Goal: Book appointment/travel/reservation

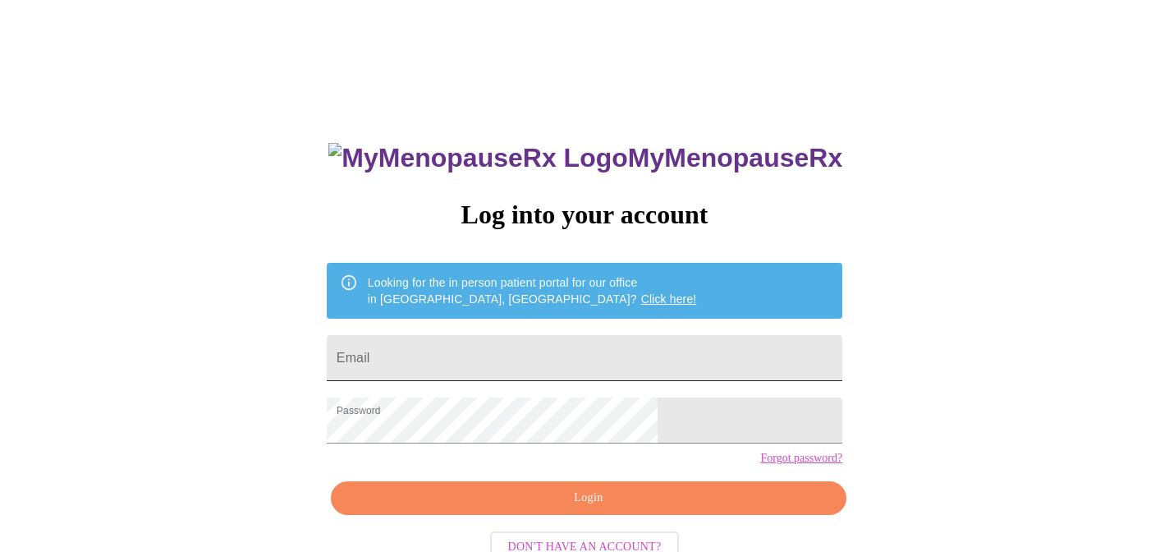
click at [594, 335] on input "Email" at bounding box center [585, 358] width 516 height 46
type input "[EMAIL_ADDRESS][DOMAIN_NAME]"
click at [616, 508] on span "Login" at bounding box center [589, 498] width 478 height 21
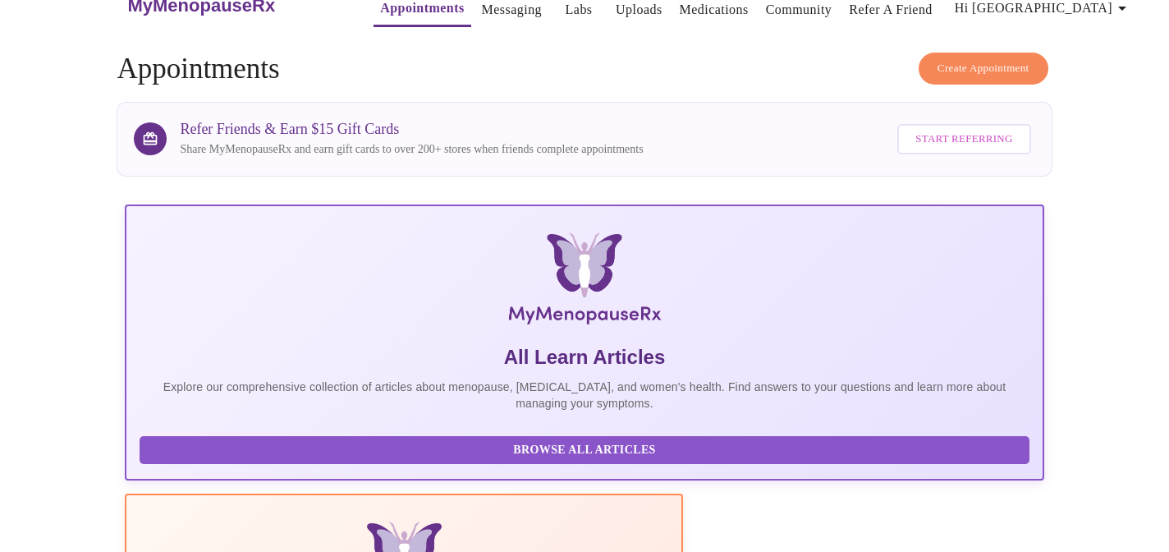
scroll to position [44, 0]
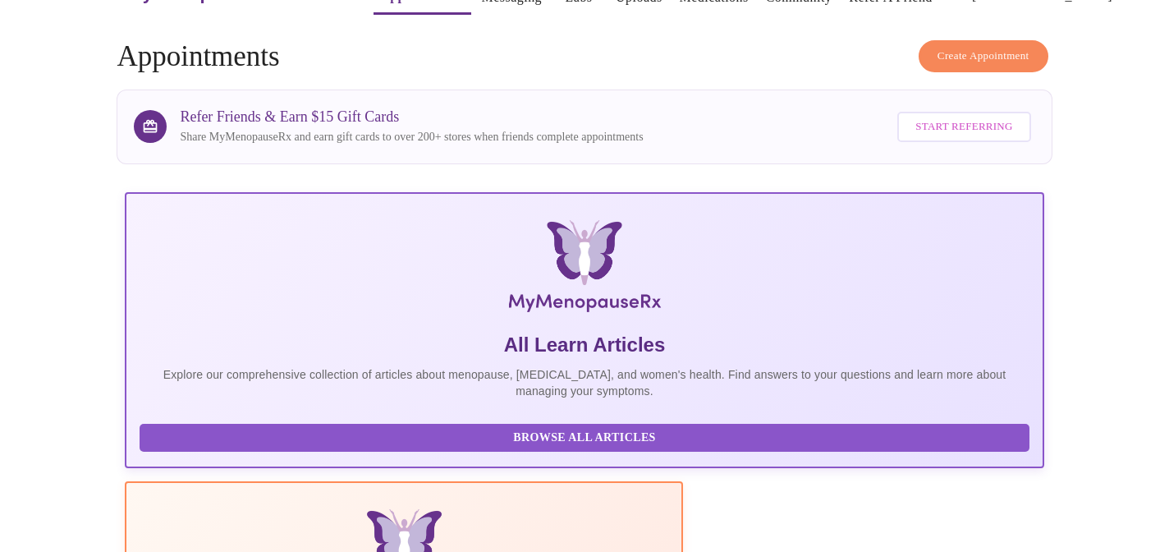
click at [948, 47] on span "Create Appointment" at bounding box center [984, 56] width 92 height 19
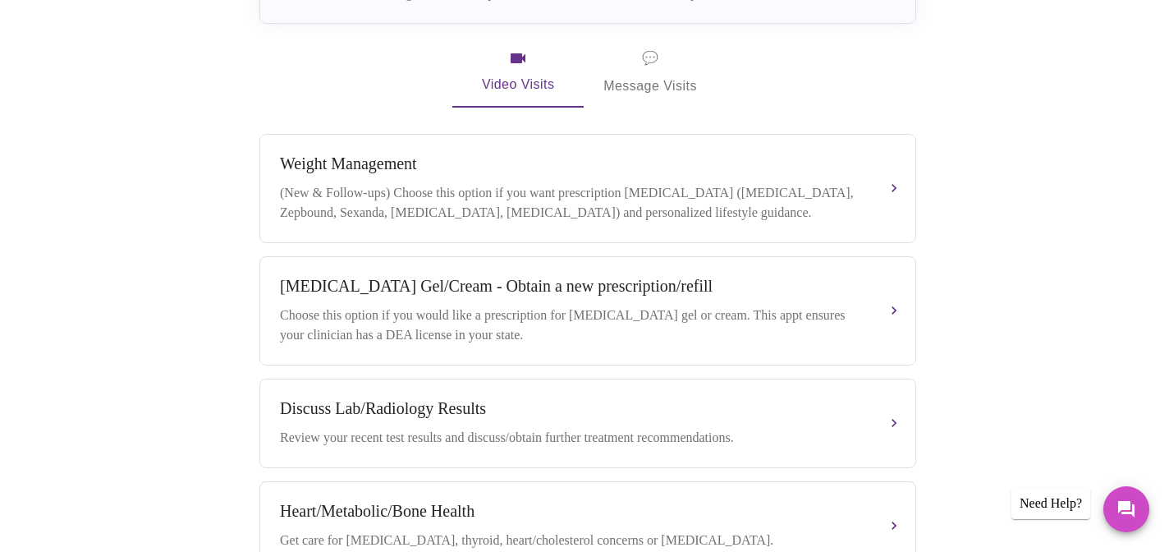
scroll to position [516, 0]
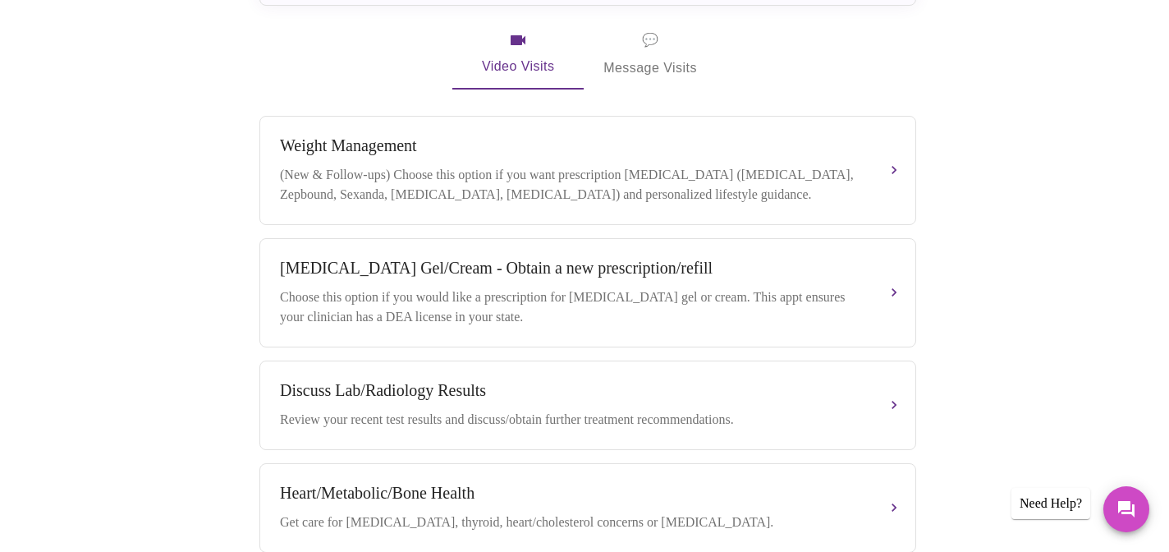
click at [744, 296] on div "Choose this option if you would like a prescription for [MEDICAL_DATA] gel or c…" at bounding box center [571, 306] width 583 height 39
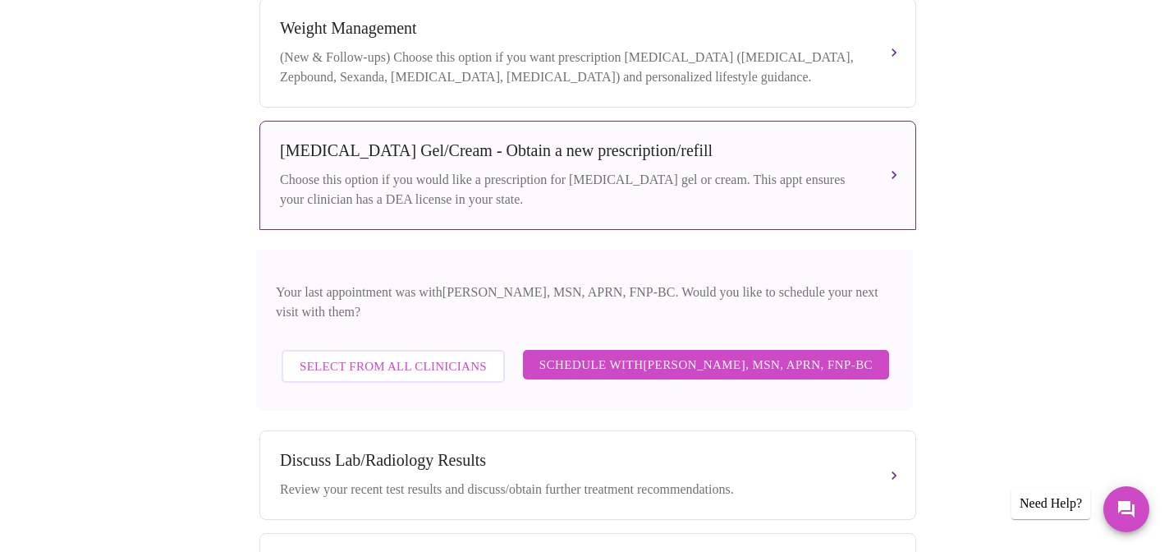
scroll to position [652, 0]
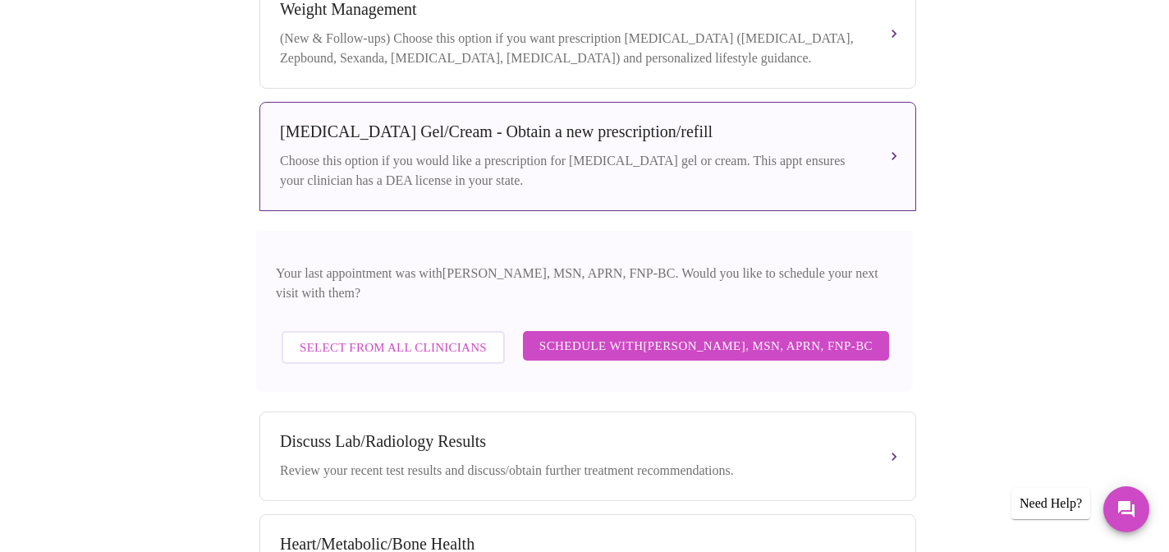
click at [686, 335] on span "Schedule with [PERSON_NAME], MSN, APRN, FNP-BC" at bounding box center [705, 345] width 333 height 21
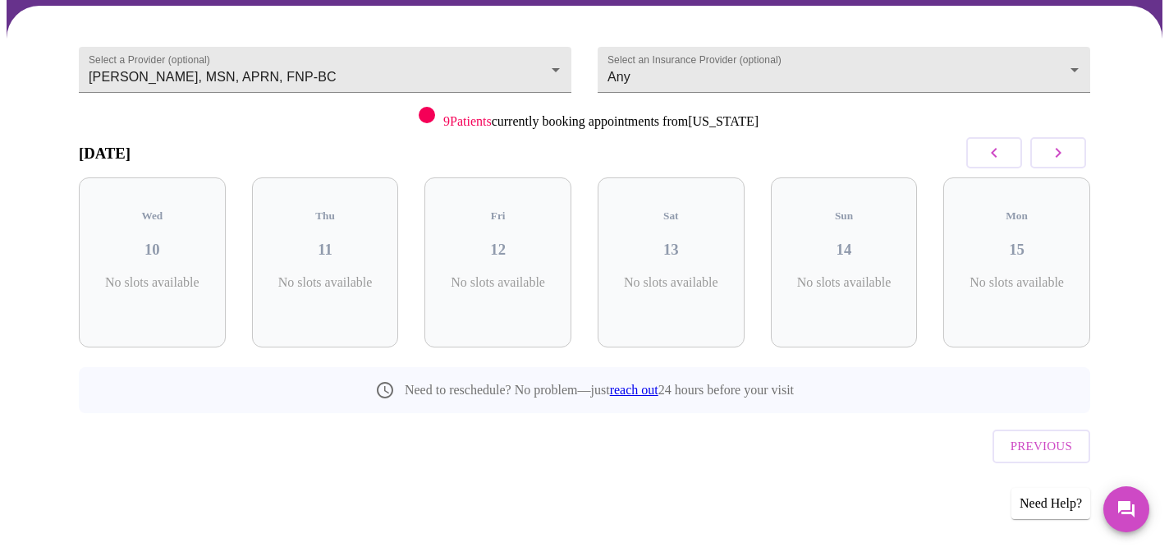
scroll to position [94, 0]
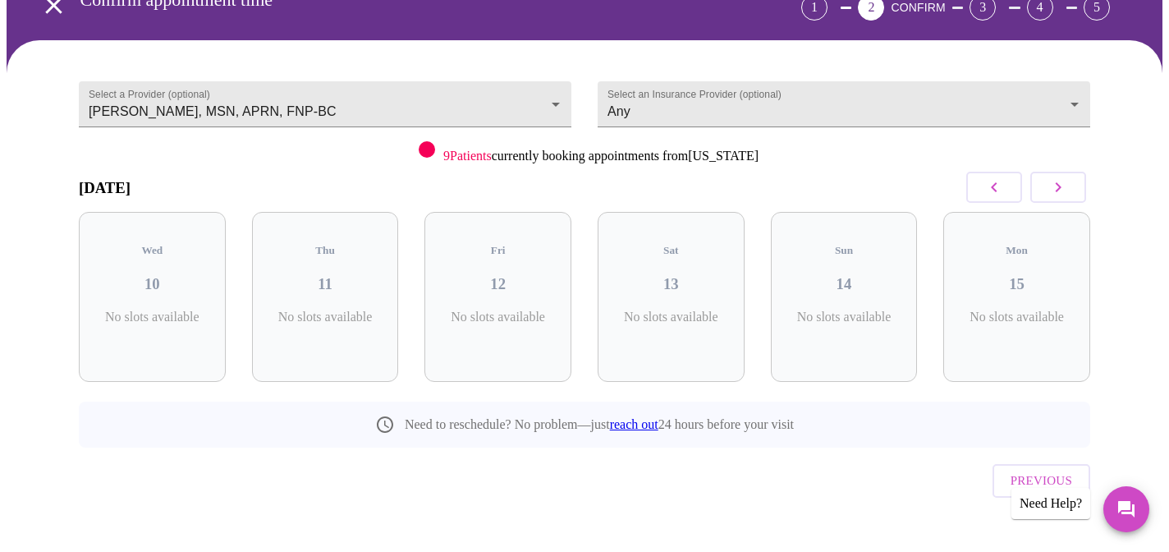
click at [1048, 177] on button "button" at bounding box center [1058, 187] width 56 height 31
click at [998, 194] on icon "button" at bounding box center [994, 187] width 20 height 20
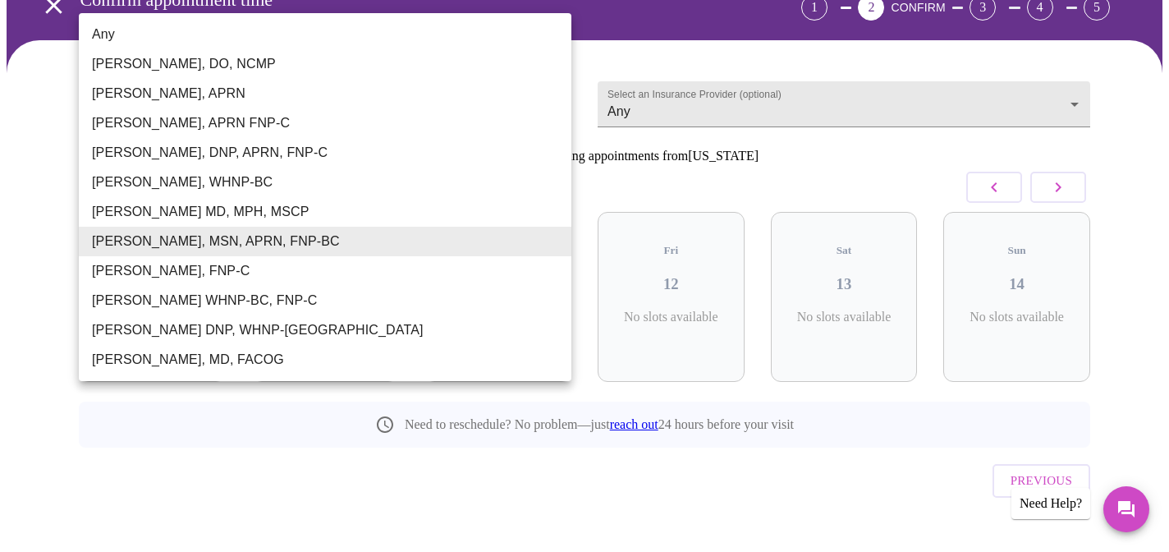
click at [556, 92] on body "MyMenopauseRx Appointments Messaging Labs Uploads Medications Community Refer a…" at bounding box center [585, 246] width 1156 height 667
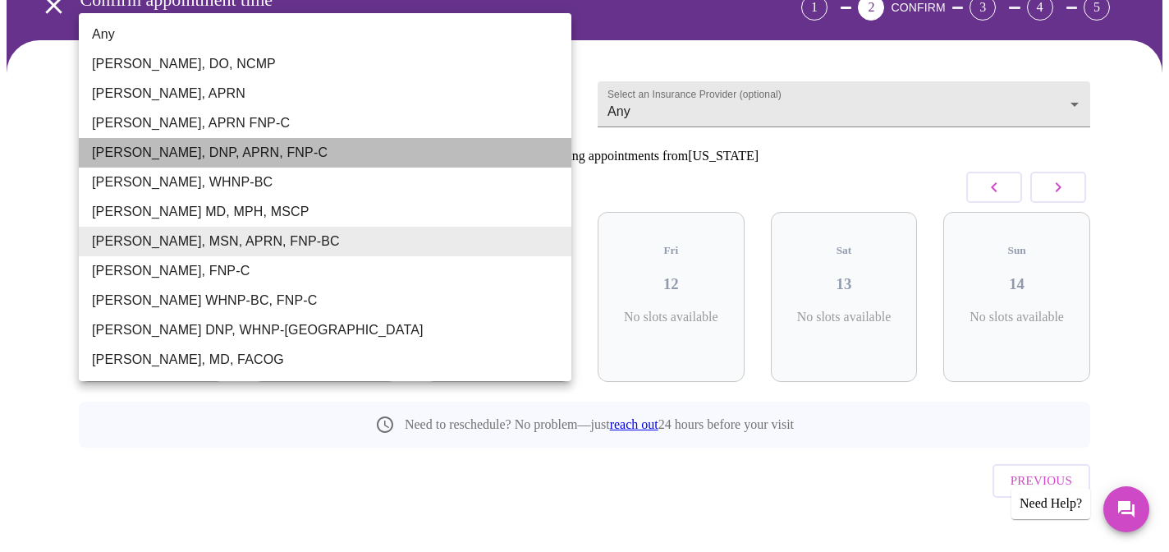
click at [301, 154] on li "[PERSON_NAME], DNP, APRN, FNP-C" at bounding box center [325, 153] width 493 height 30
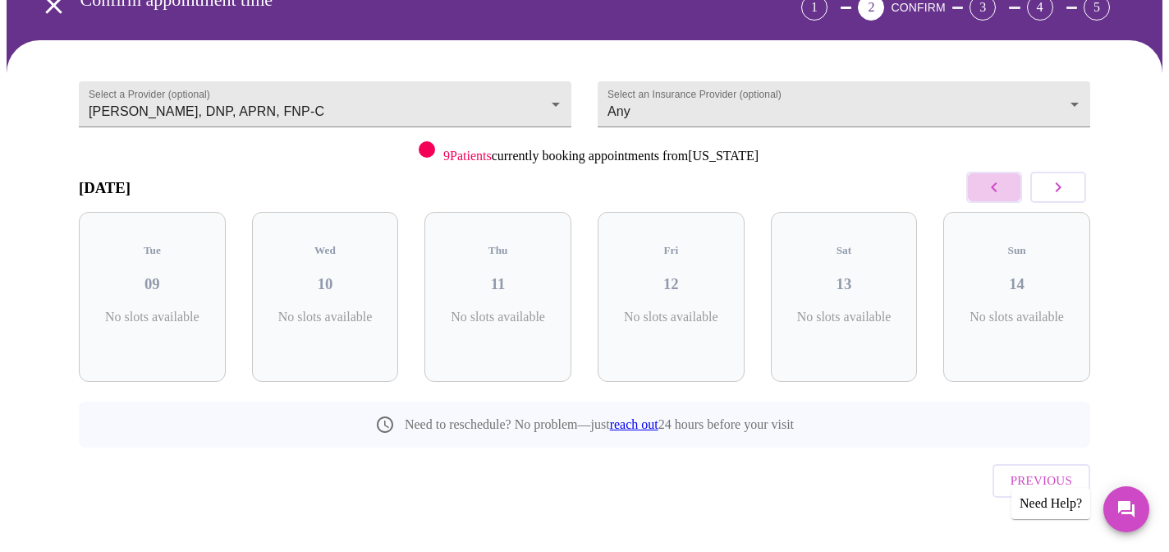
click at [1006, 188] on button "button" at bounding box center [994, 187] width 56 height 31
click at [1053, 179] on icon "button" at bounding box center [1058, 187] width 20 height 20
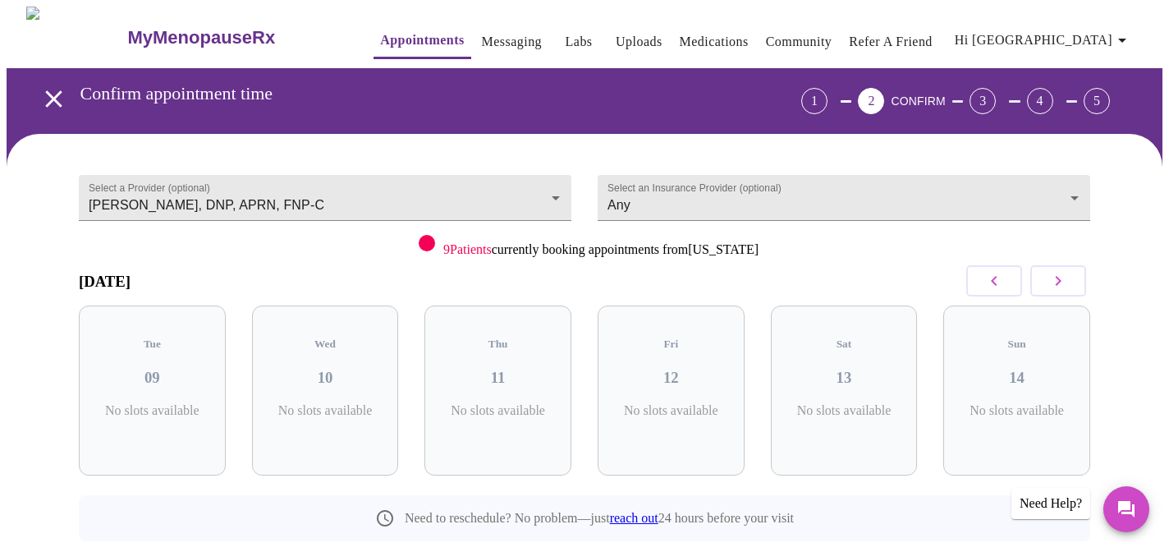
click at [828, 93] on div "1" at bounding box center [814, 101] width 26 height 26
click at [553, 194] on body "MyMenopauseRx Appointments Messaging Labs Uploads Medications Community Refer a…" at bounding box center [585, 340] width 1156 height 667
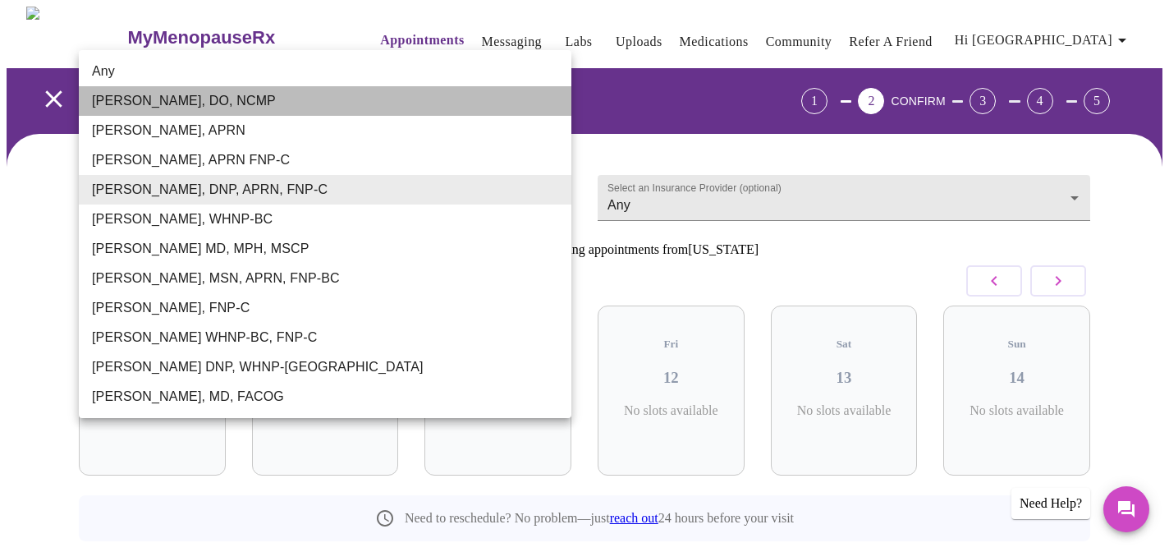
click at [309, 110] on li "[PERSON_NAME], DO, NCMP" at bounding box center [325, 101] width 493 height 30
type input "[PERSON_NAME], DO, NCMP"
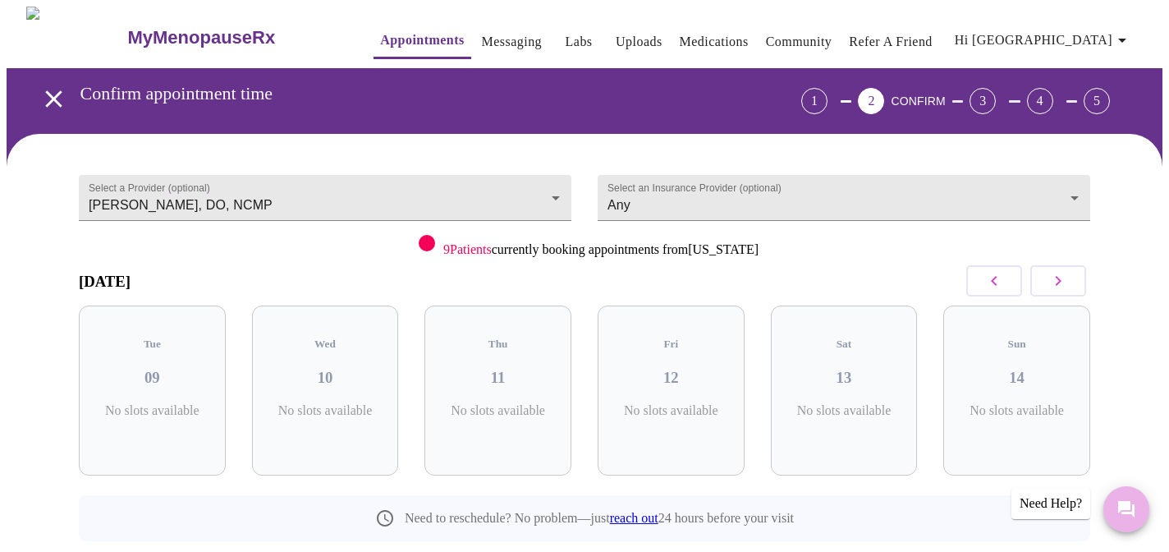
click at [1119, 512] on icon "Messages" at bounding box center [1127, 509] width 20 height 20
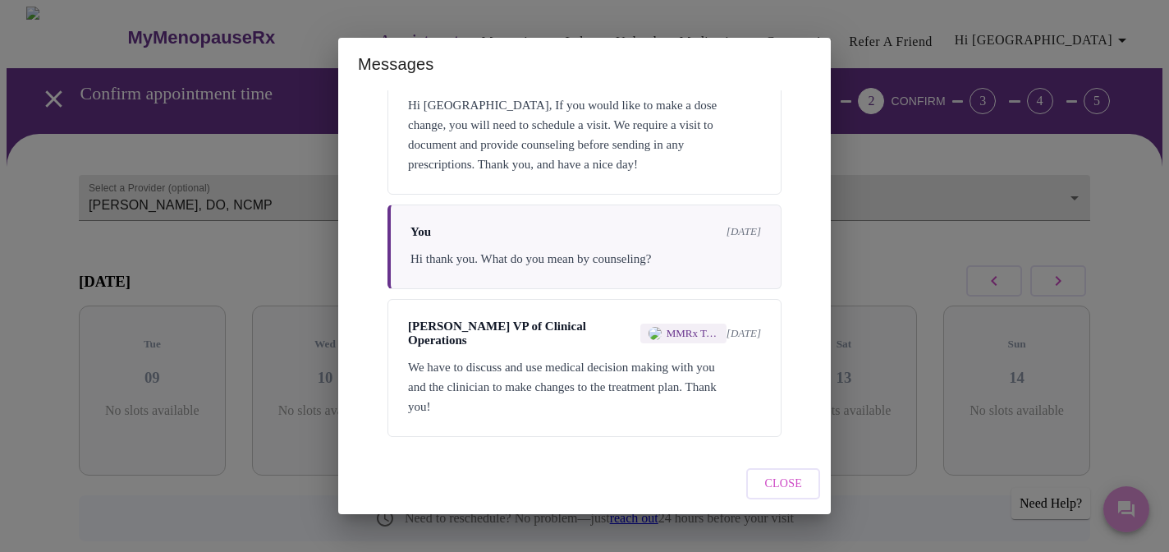
scroll to position [1283, 0]
click at [714, 159] on div "Hi [GEOGRAPHIC_DATA], If you would like to make a dose change, you will need to…" at bounding box center [584, 134] width 353 height 79
click at [576, 337] on span "[PERSON_NAME] VP of Clinical Operations" at bounding box center [519, 333] width 222 height 28
click at [793, 479] on span "Close" at bounding box center [783, 484] width 38 height 21
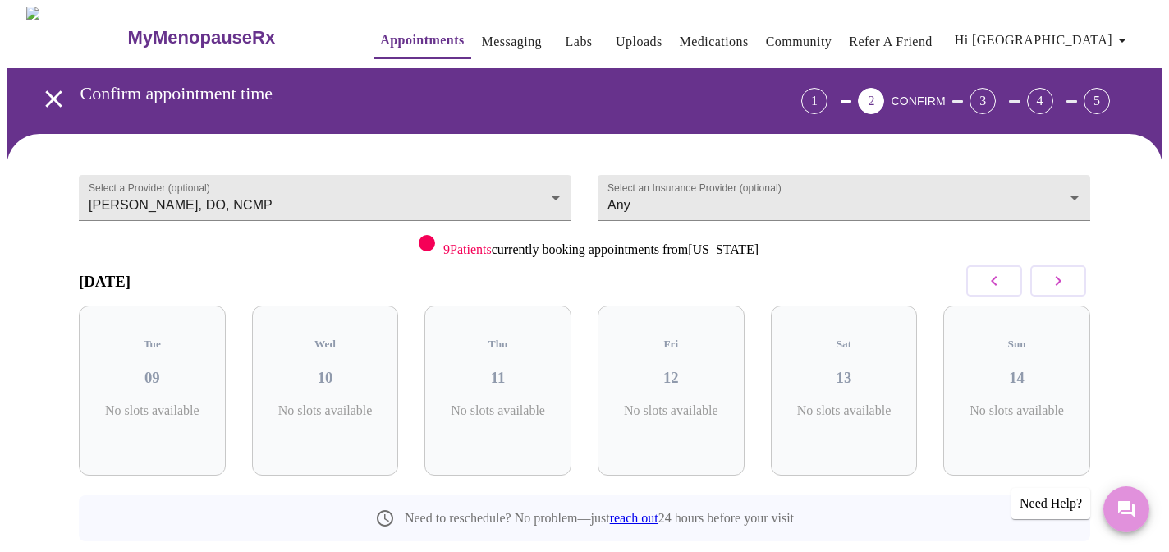
click at [1139, 512] on button "Messages" at bounding box center [1126, 509] width 46 height 46
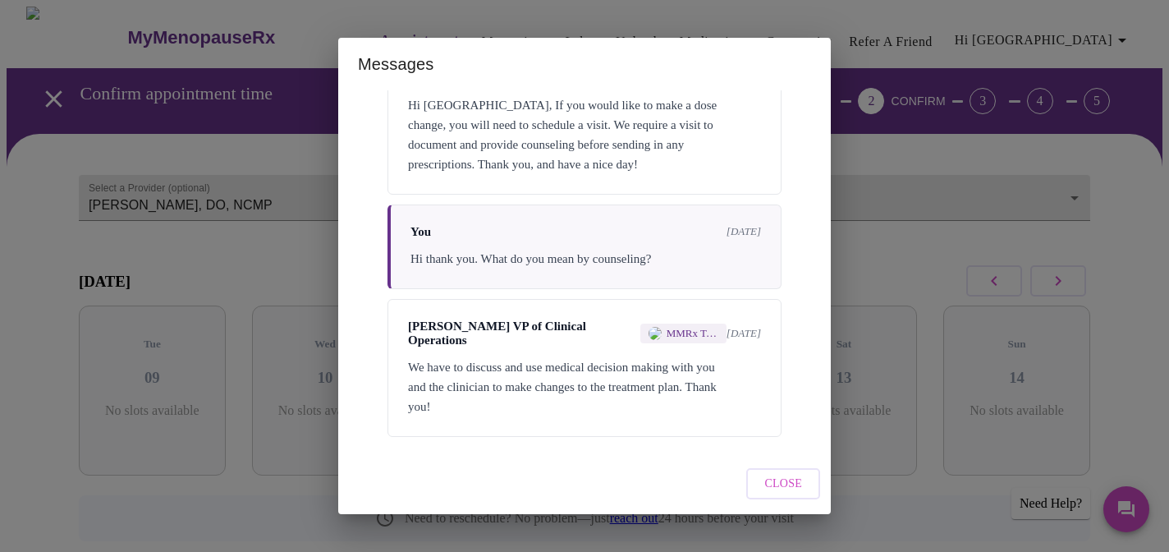
click at [800, 485] on span "Close" at bounding box center [783, 484] width 38 height 21
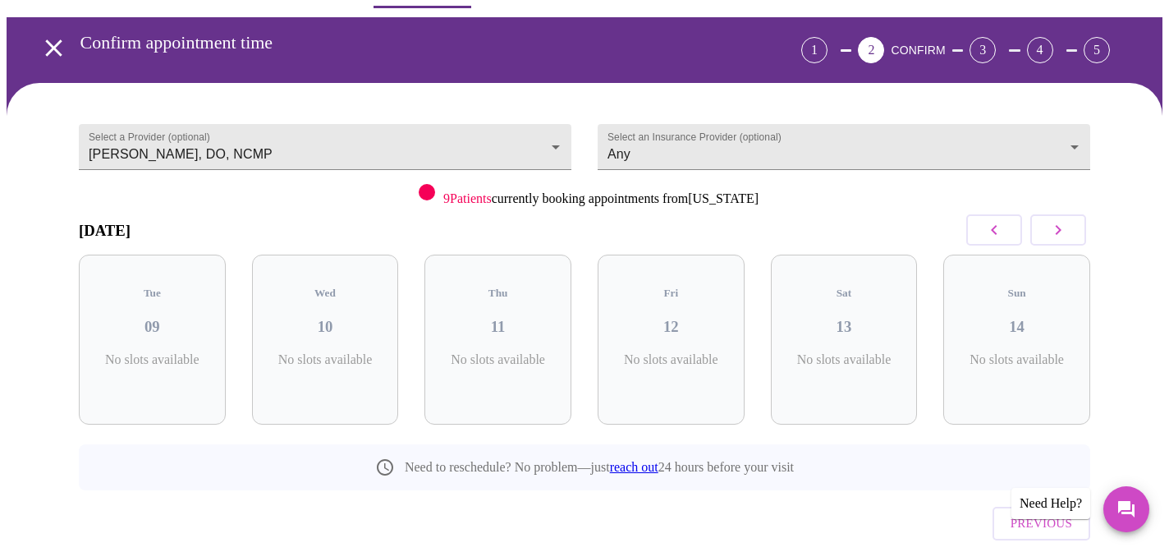
scroll to position [94, 0]
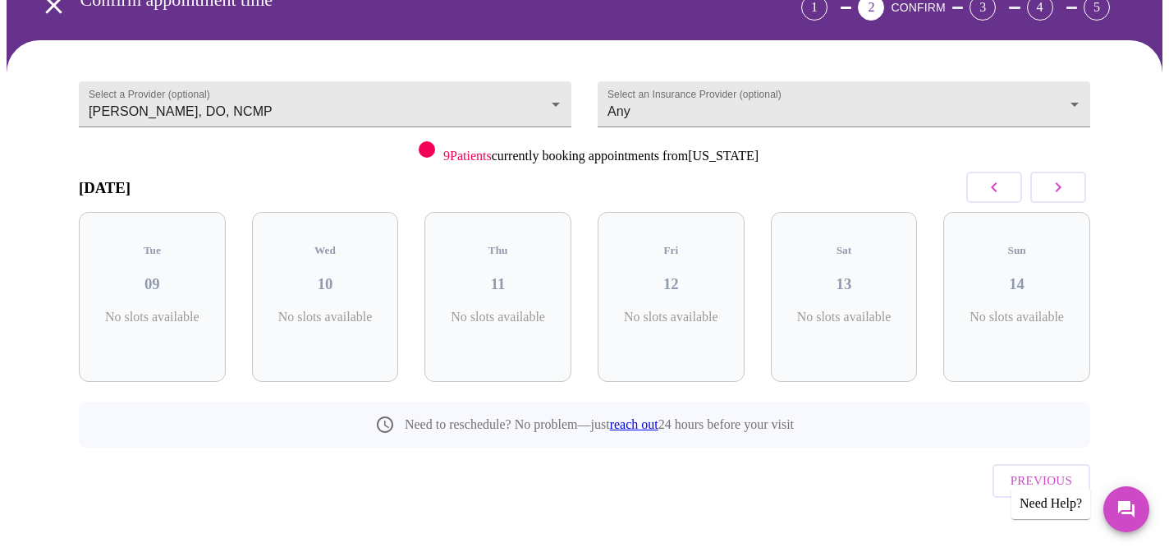
click at [1015, 470] on span "Previous" at bounding box center [1042, 480] width 62 height 21
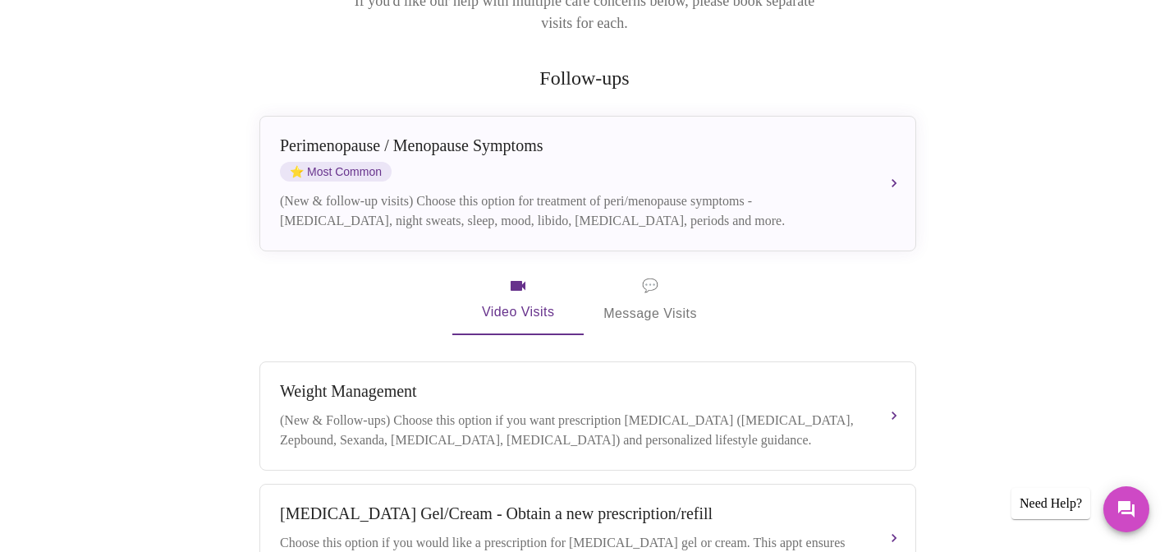
scroll to position [265, 0]
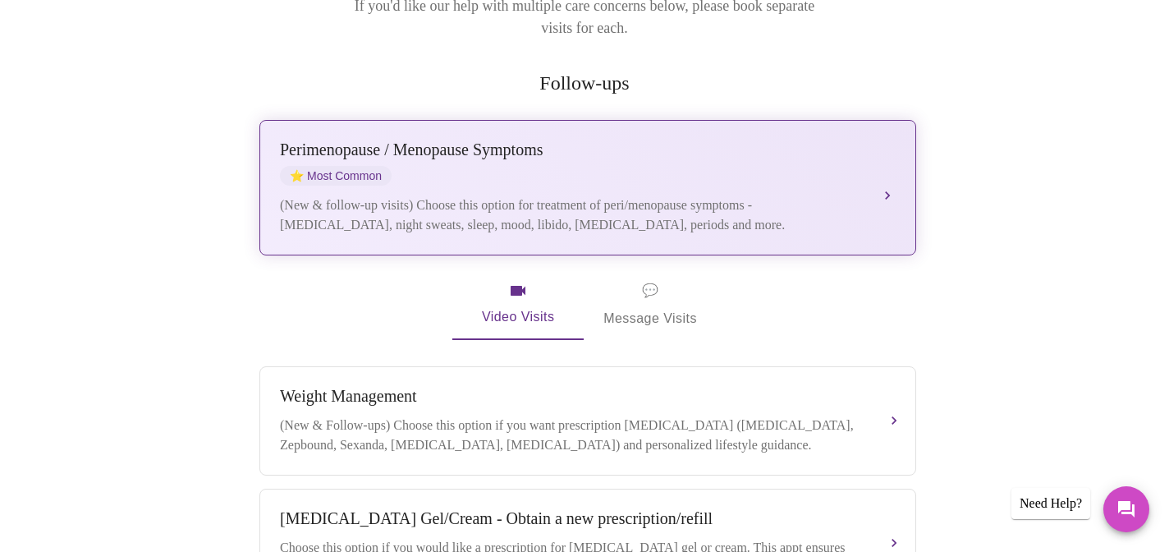
click at [650, 195] on div "(New & follow-up visits) Choose this option for treatment of peri/menopause sym…" at bounding box center [571, 214] width 583 height 39
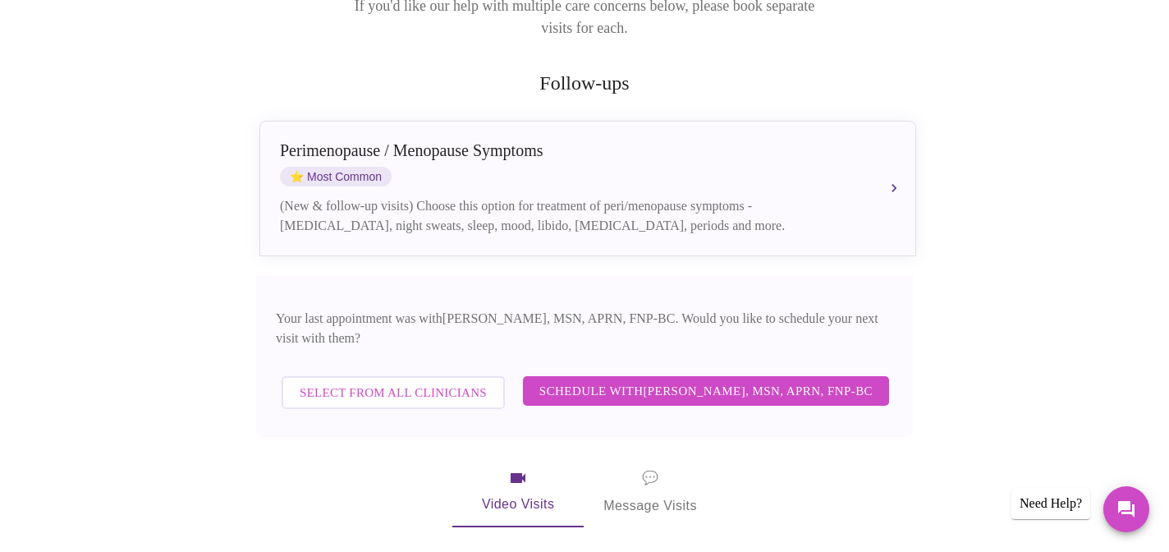
click at [585, 380] on span "Schedule with [PERSON_NAME], MSN, APRN, FNP-BC" at bounding box center [705, 390] width 333 height 21
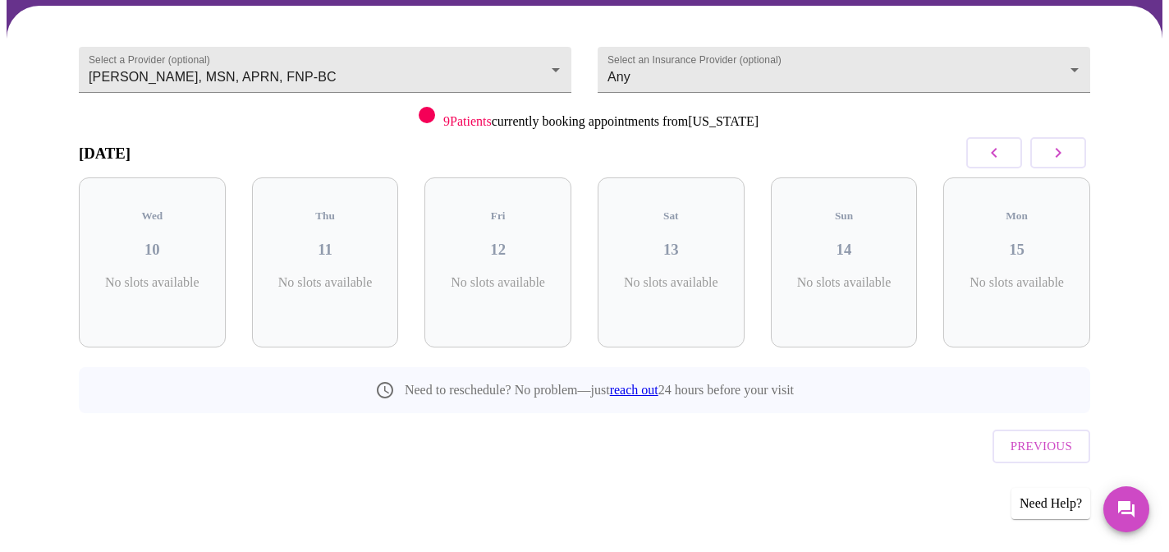
scroll to position [94, 0]
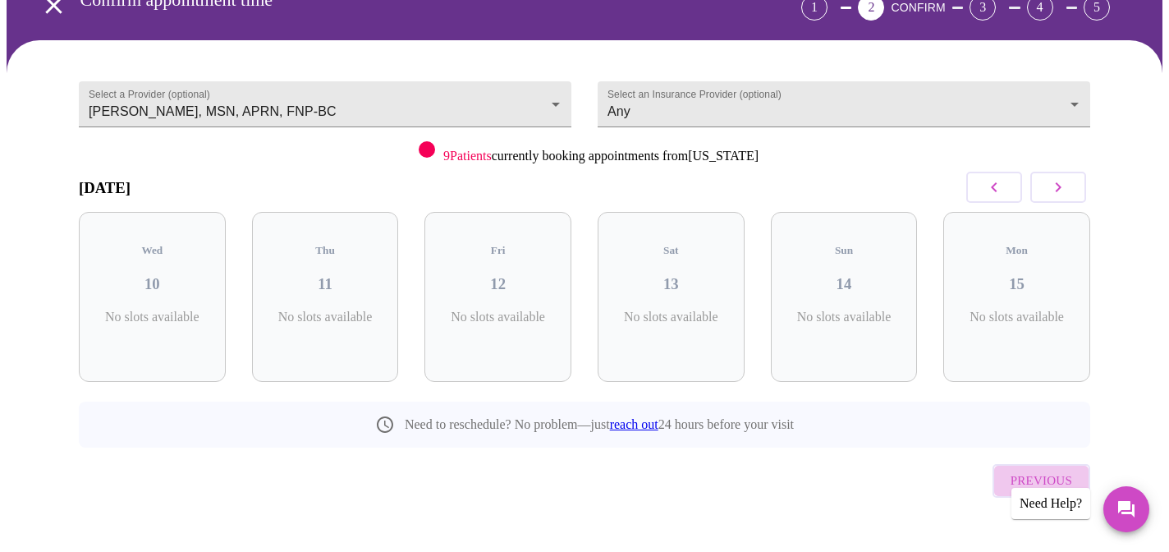
click at [1065, 470] on span "Previous" at bounding box center [1042, 480] width 62 height 21
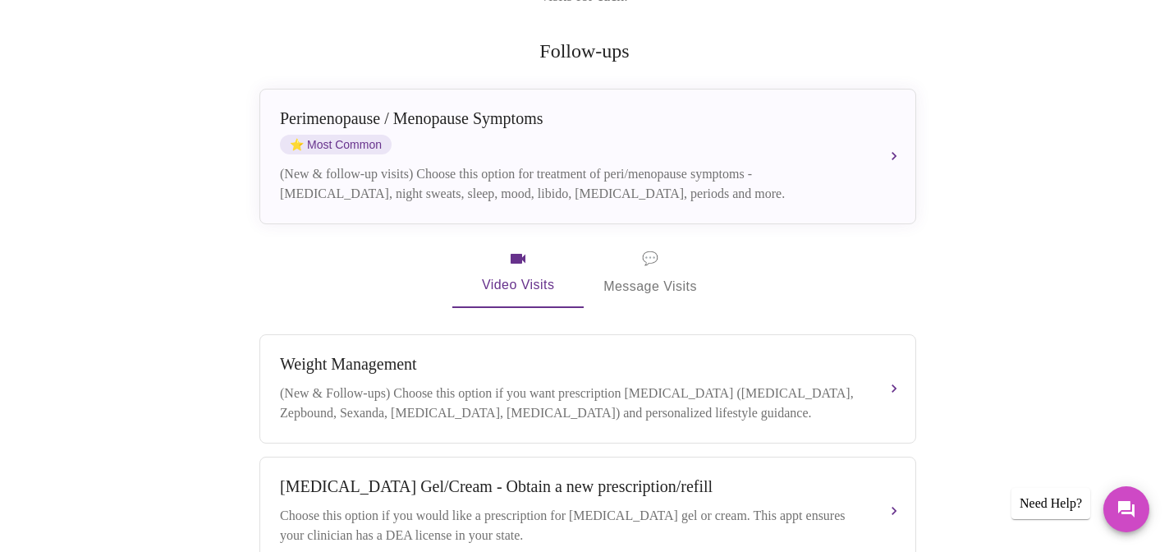
scroll to position [326, 0]
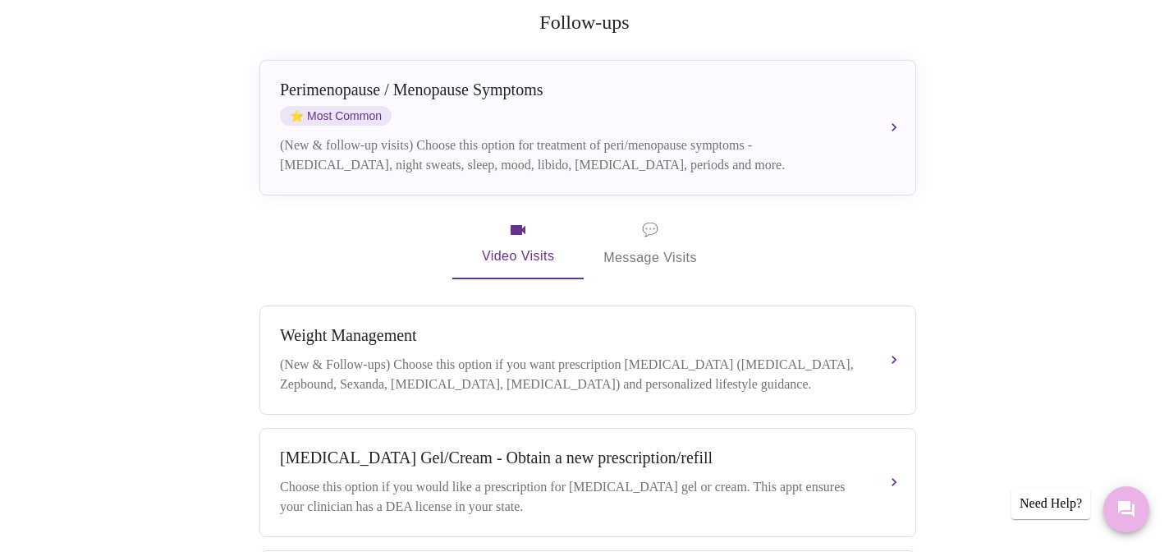
click at [1122, 516] on icon "Messages" at bounding box center [1127, 509] width 20 height 20
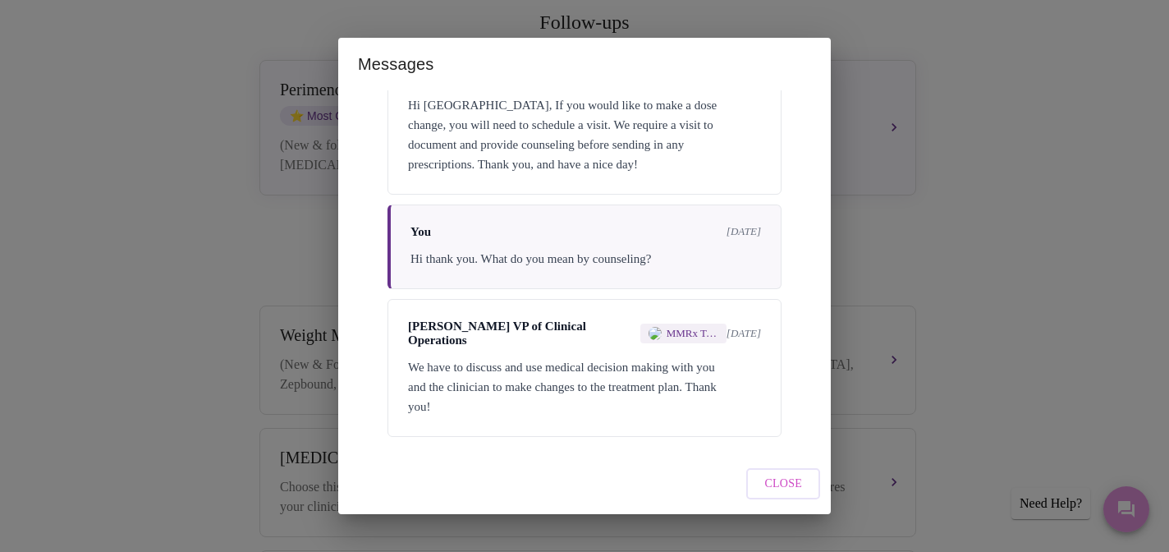
scroll to position [1283, 0]
click at [798, 481] on span "Close" at bounding box center [783, 484] width 38 height 21
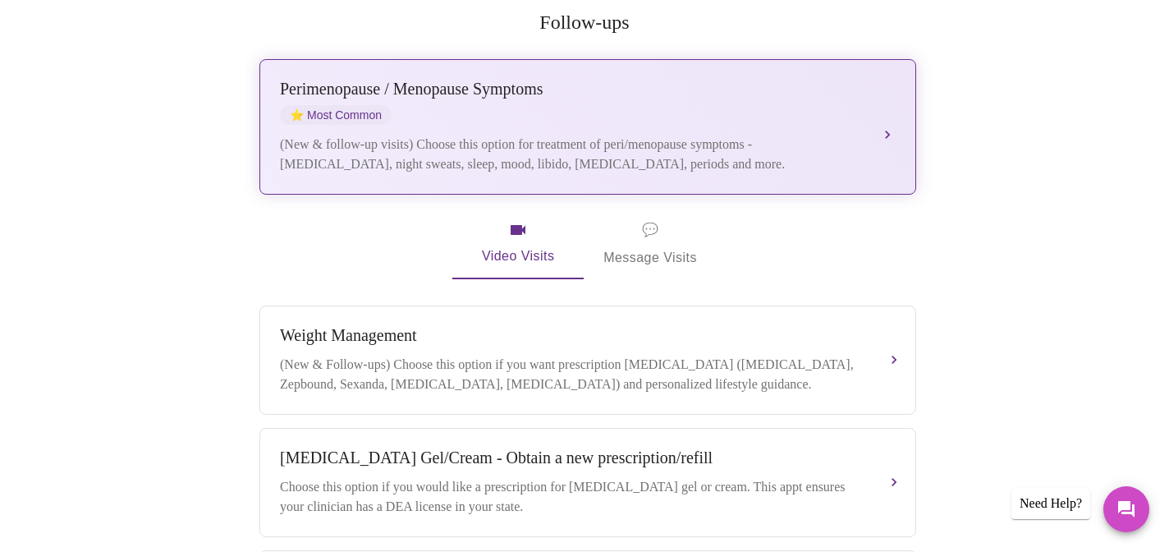
scroll to position [0, 0]
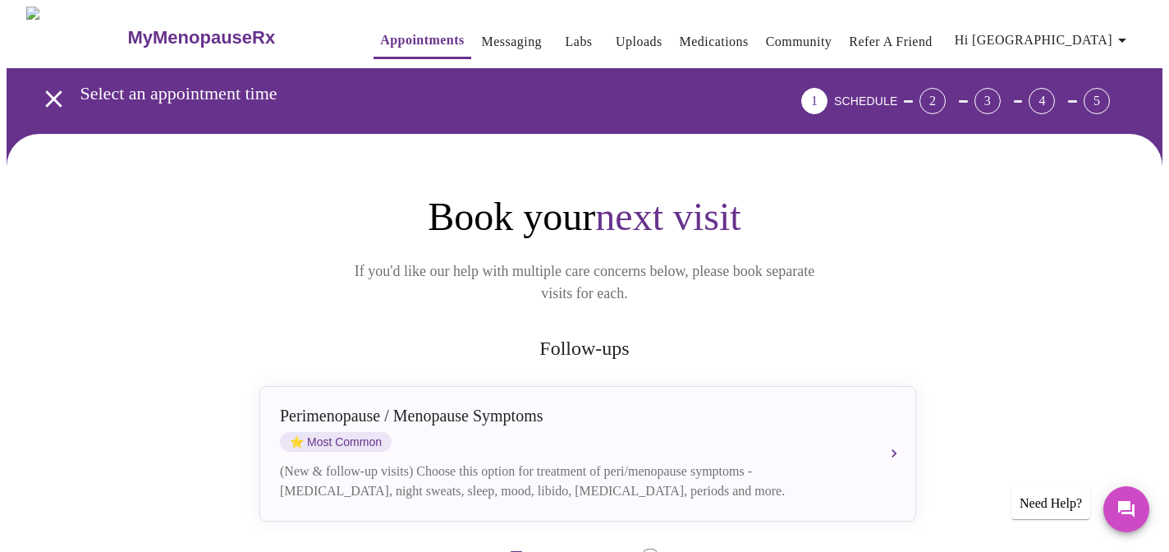
click at [492, 30] on link "Messaging" at bounding box center [512, 41] width 60 height 23
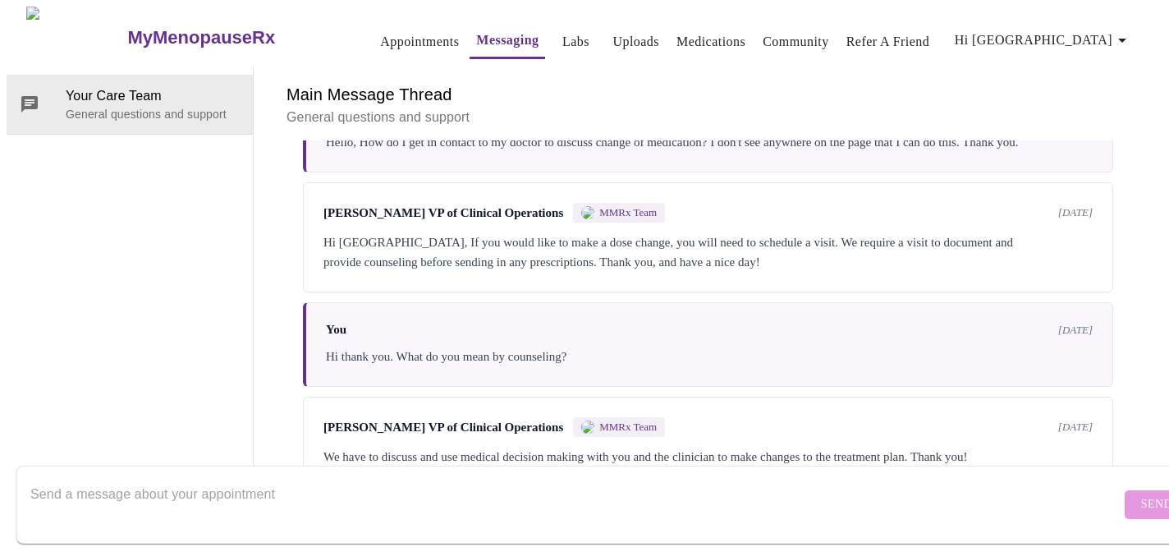
scroll to position [841, 0]
click at [906, 478] on textarea "Send a message about your appointment" at bounding box center [575, 504] width 1090 height 53
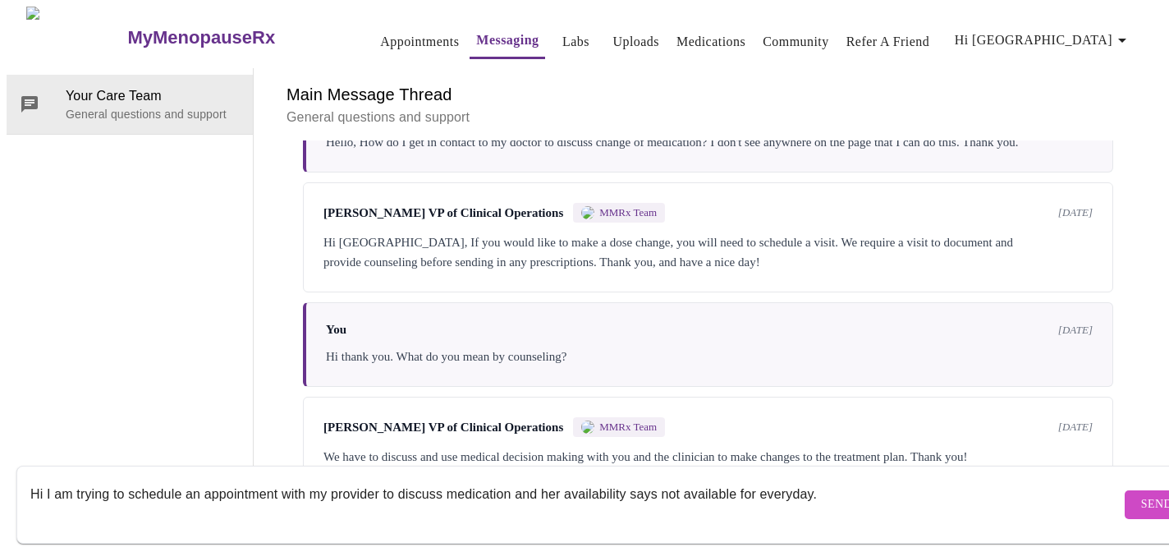
type textarea "Hi I am trying to schedule an appointment with my provider to discuss medicatio…"
click at [1141, 494] on span "Send" at bounding box center [1156, 504] width 31 height 21
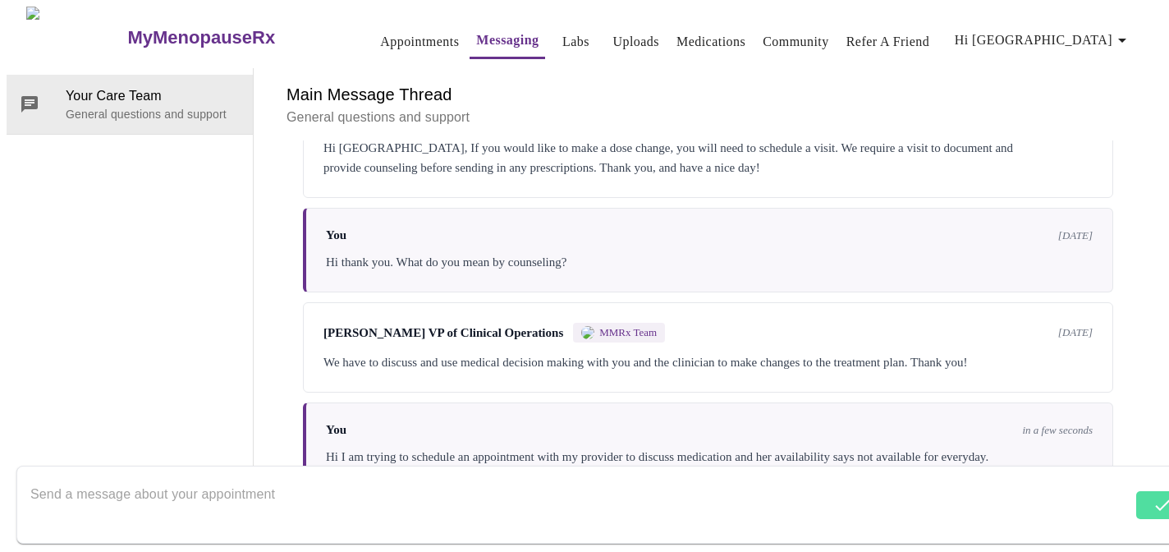
scroll to position [960, 0]
click at [380, 34] on link "Appointments" at bounding box center [419, 41] width 79 height 23
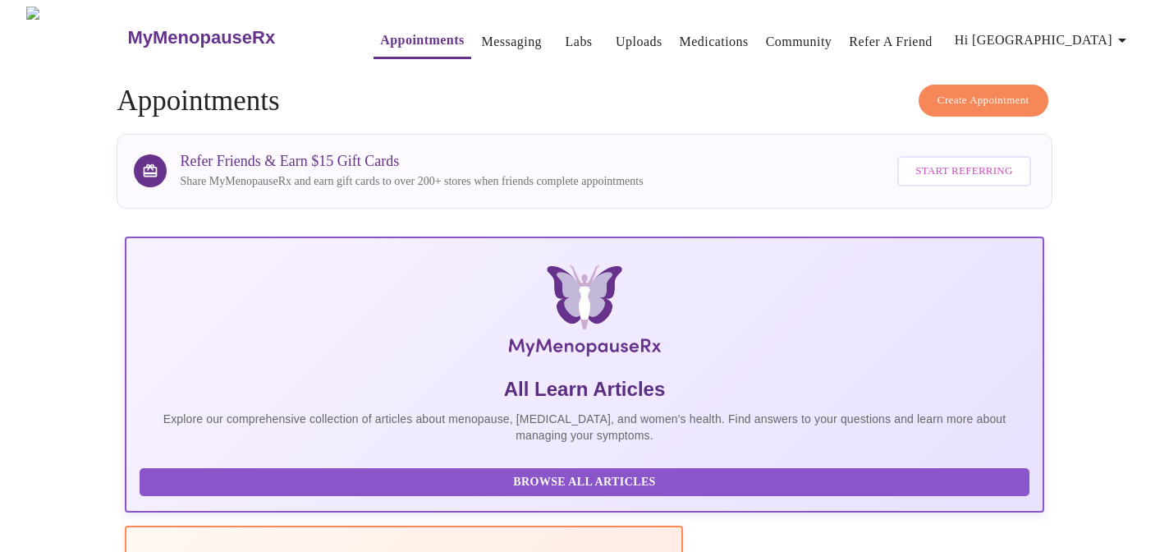
click at [982, 91] on span "Create Appointment" at bounding box center [984, 100] width 92 height 19
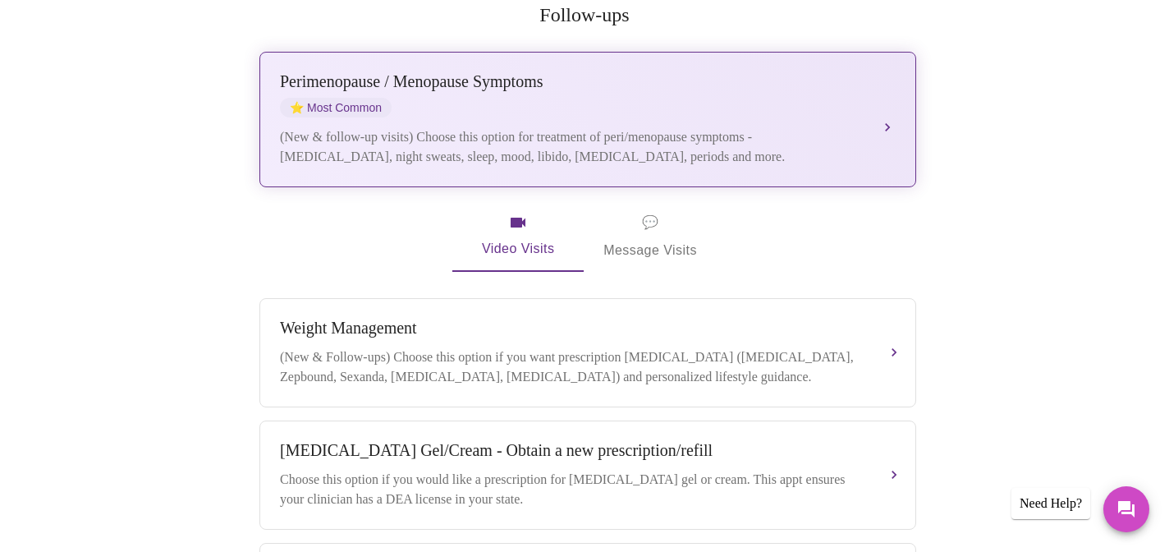
scroll to position [341, 0]
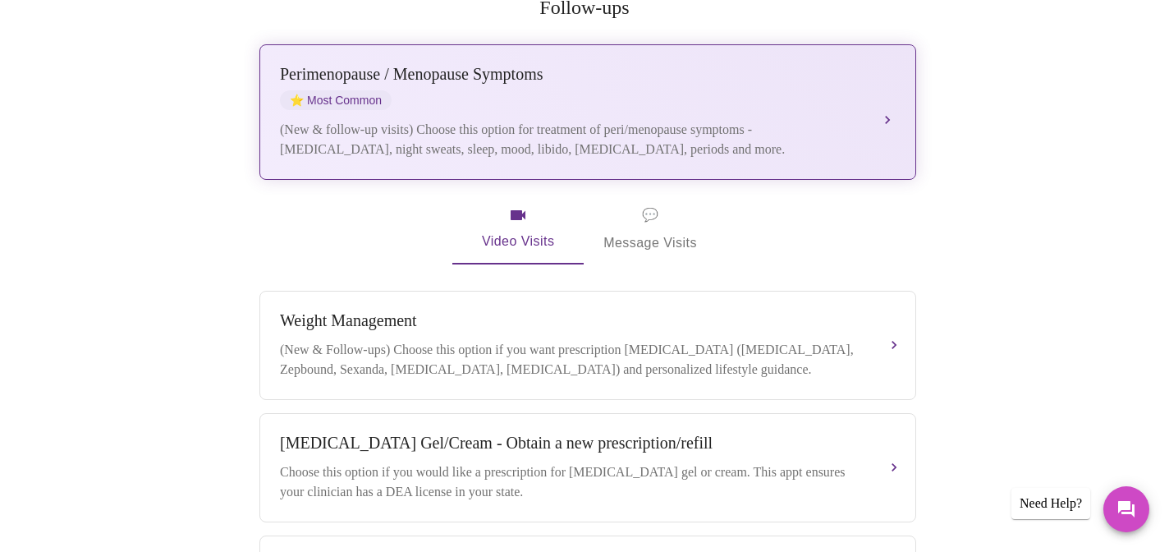
click at [861, 120] on div "(New & follow-up visits) Choose this option for treatment of peri/menopause sym…" at bounding box center [571, 139] width 583 height 39
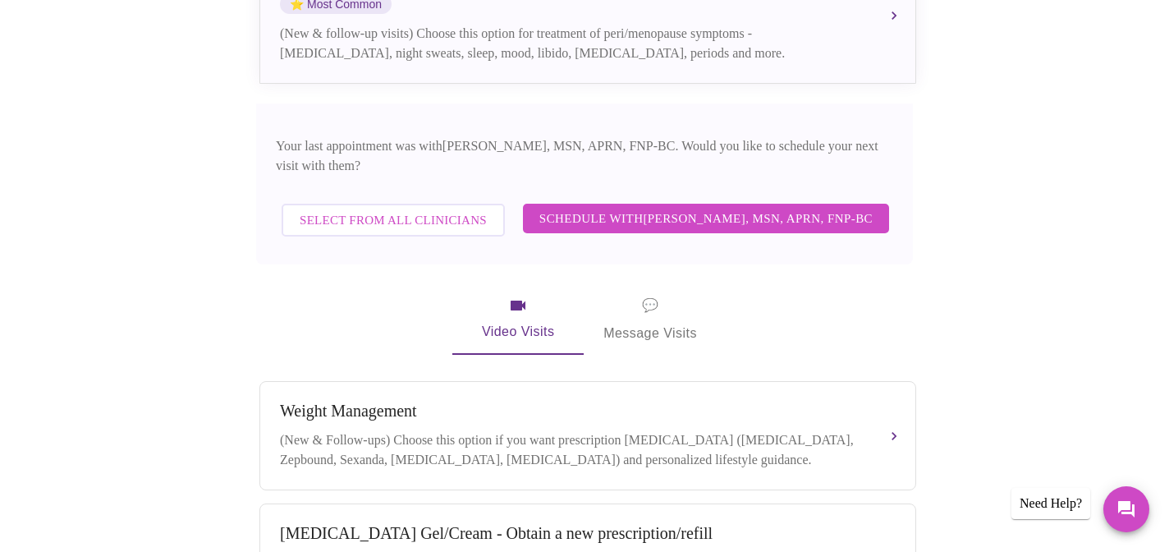
scroll to position [443, 0]
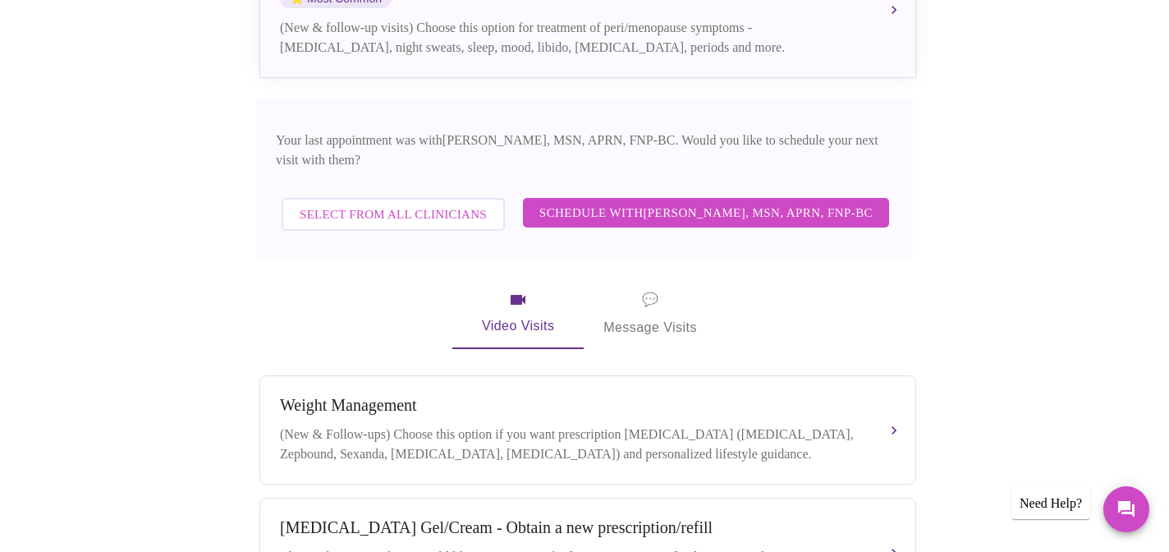
click at [718, 202] on span "Schedule with [PERSON_NAME], MSN, APRN, FNP-BC" at bounding box center [705, 212] width 333 height 21
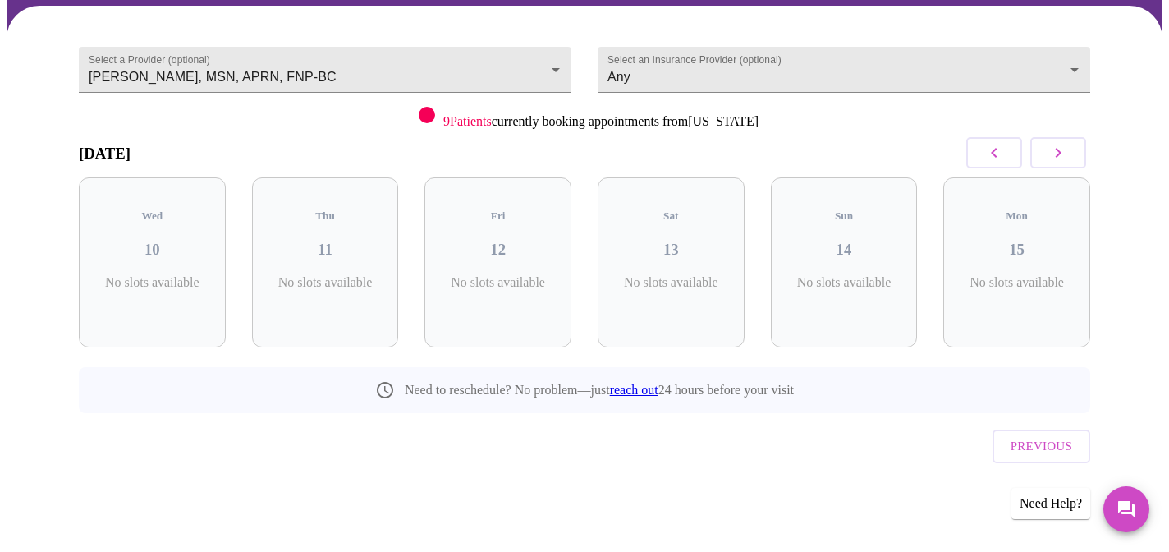
scroll to position [94, 0]
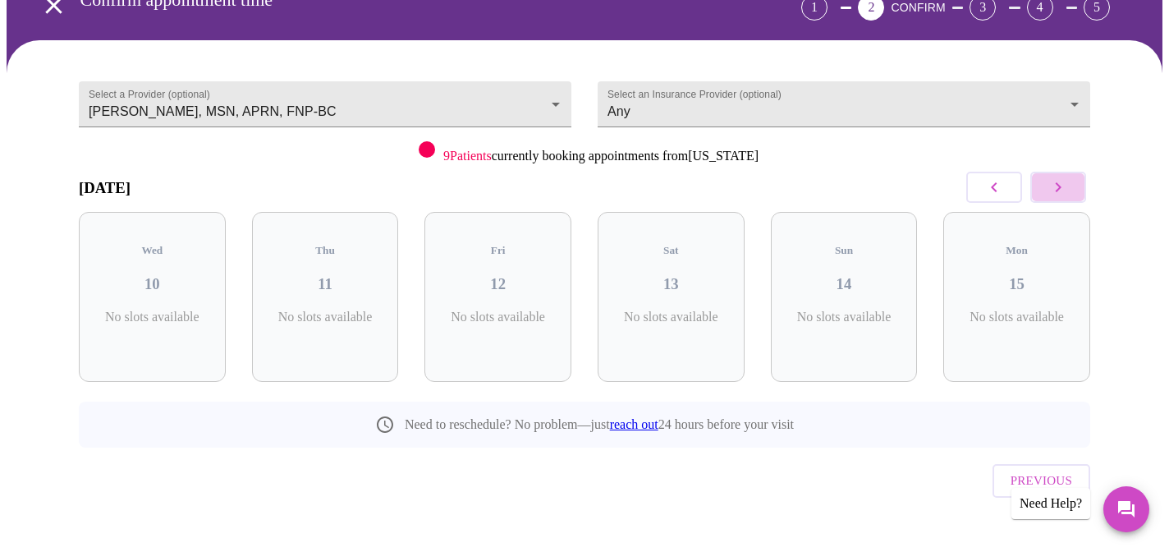
click at [1043, 187] on button "button" at bounding box center [1058, 187] width 56 height 31
click at [1043, 188] on button "button" at bounding box center [1058, 187] width 56 height 31
click at [993, 183] on icon "button" at bounding box center [994, 187] width 20 height 20
click at [557, 90] on body "MyMenopauseRx Appointments Messaging Labs Uploads Medications Community Refer a…" at bounding box center [585, 246] width 1156 height 667
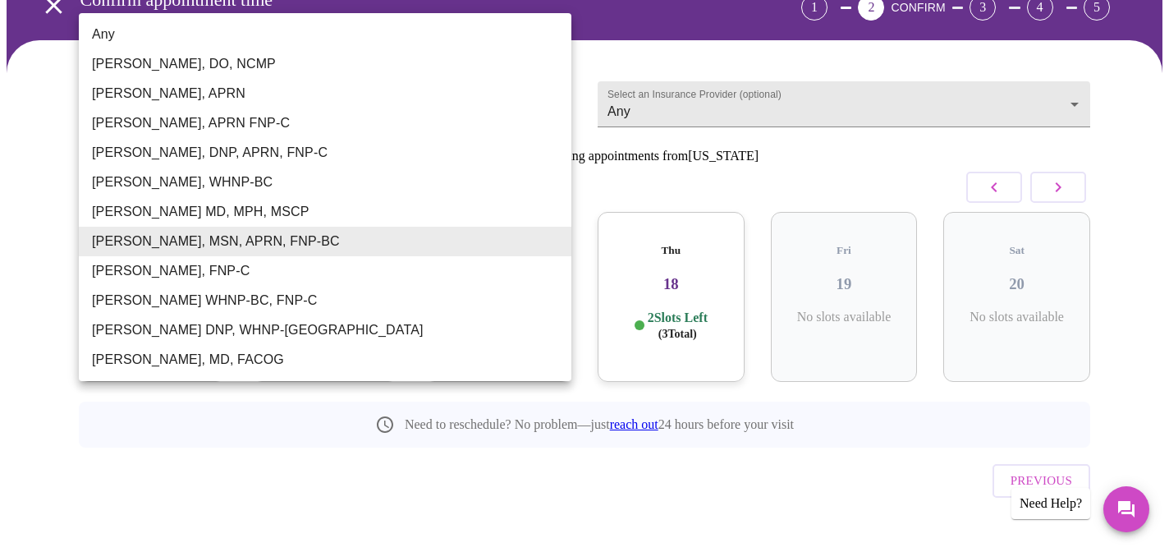
click at [195, 36] on li "Any" at bounding box center [325, 35] width 493 height 30
type input "Any"
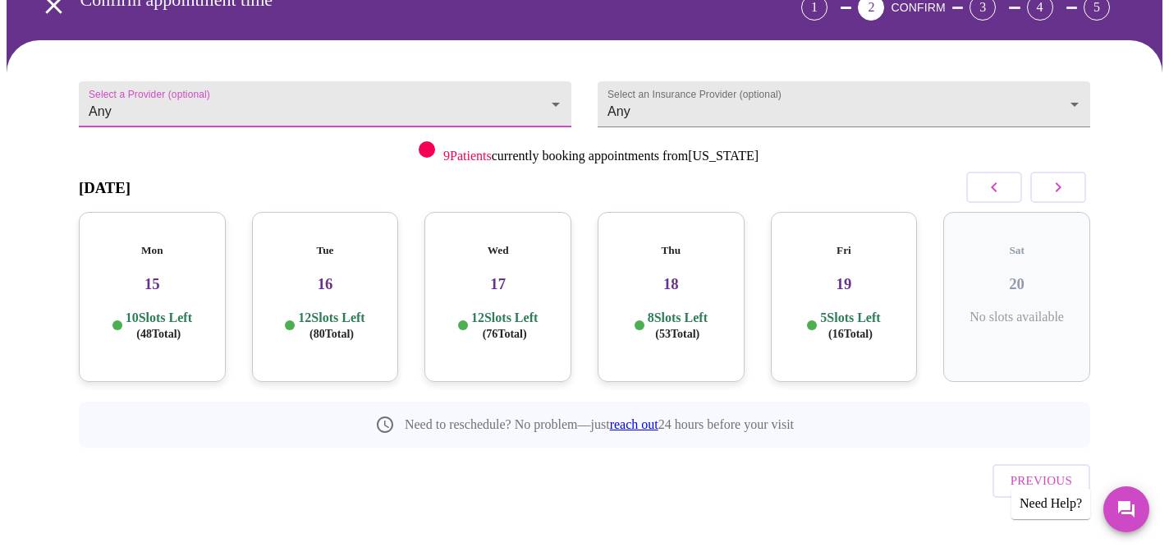
click at [984, 188] on icon "button" at bounding box center [994, 187] width 20 height 20
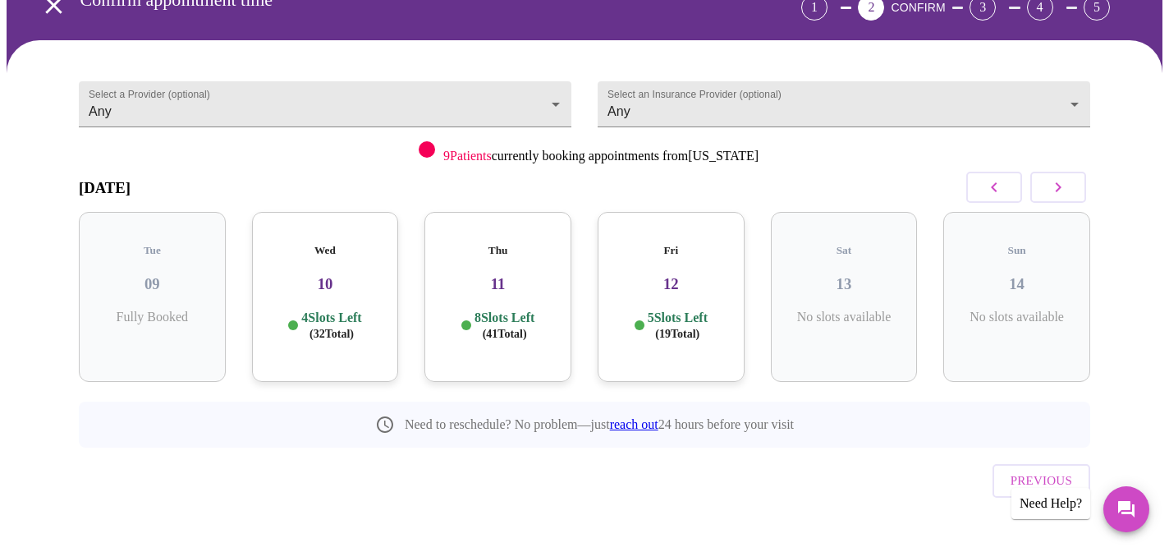
click at [355, 275] on h3 "10" at bounding box center [325, 284] width 121 height 18
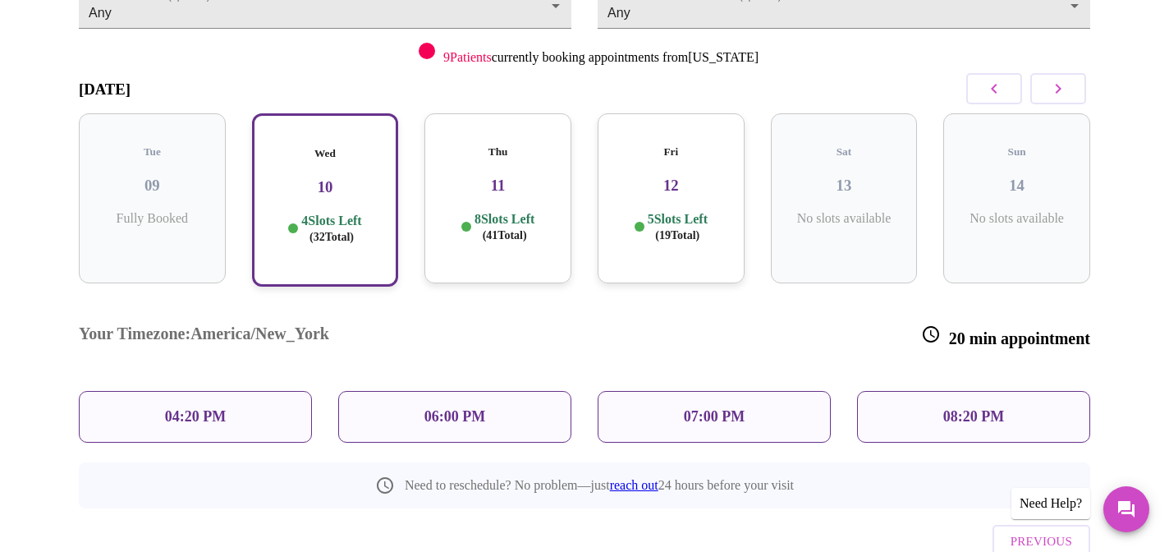
scroll to position [203, 0]
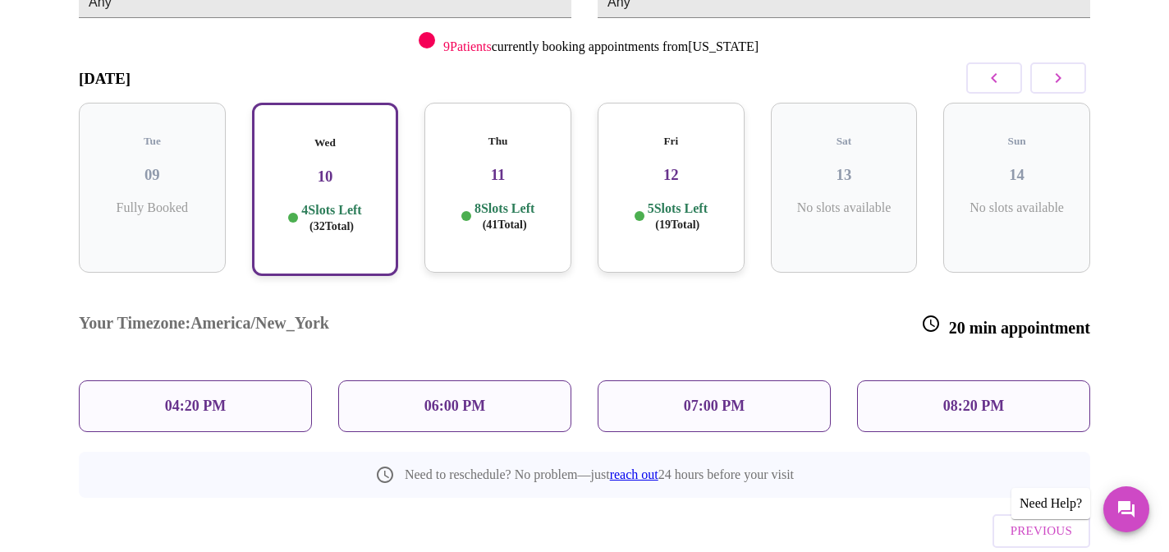
click at [992, 397] on p "08:20 PM" at bounding box center [973, 405] width 61 height 17
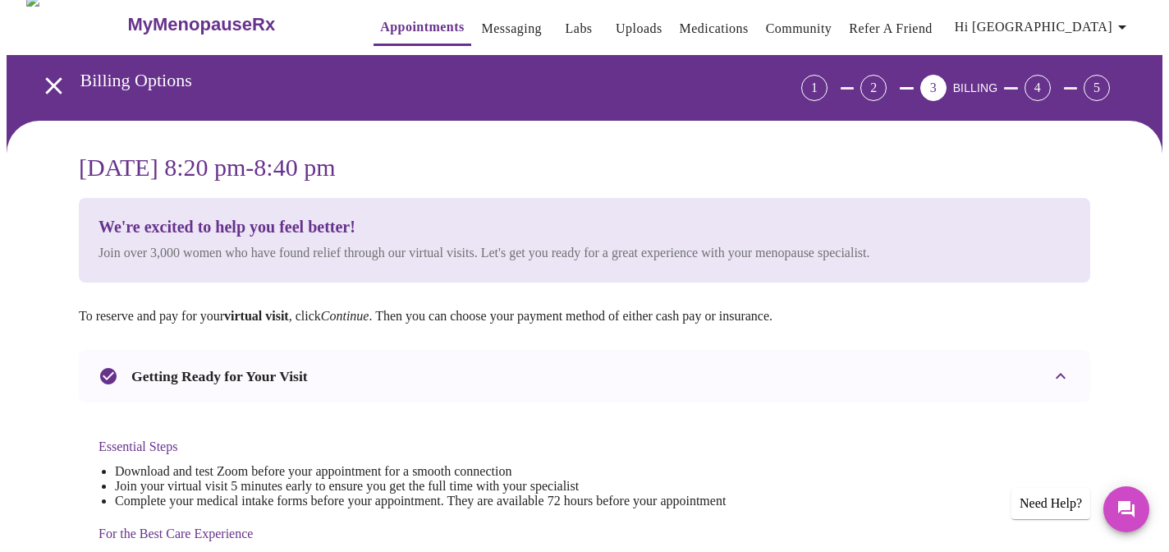
scroll to position [0, 0]
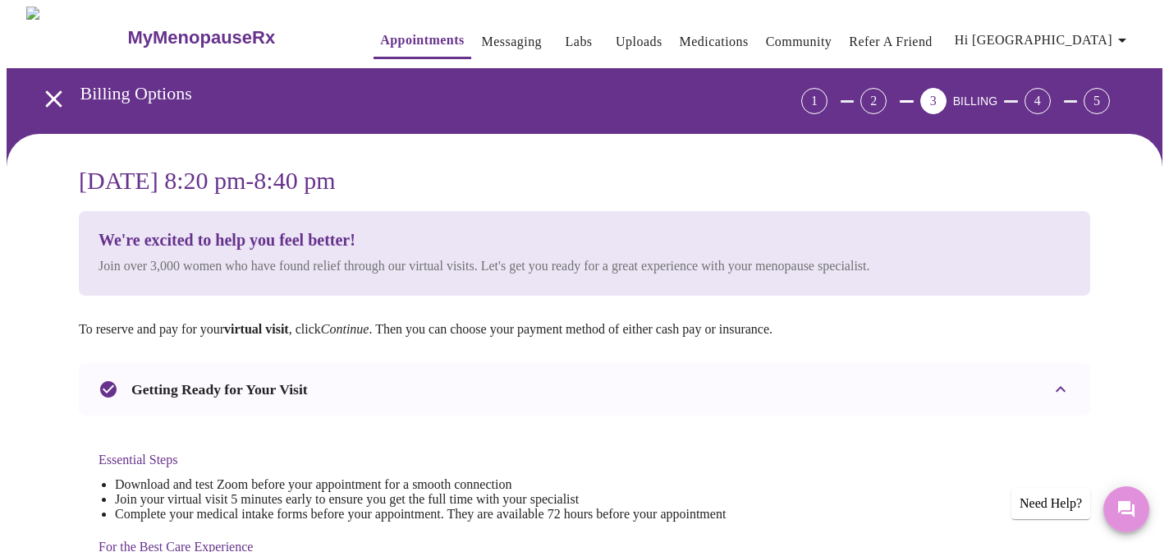
click at [1126, 507] on icon "Messages" at bounding box center [1126, 509] width 16 height 16
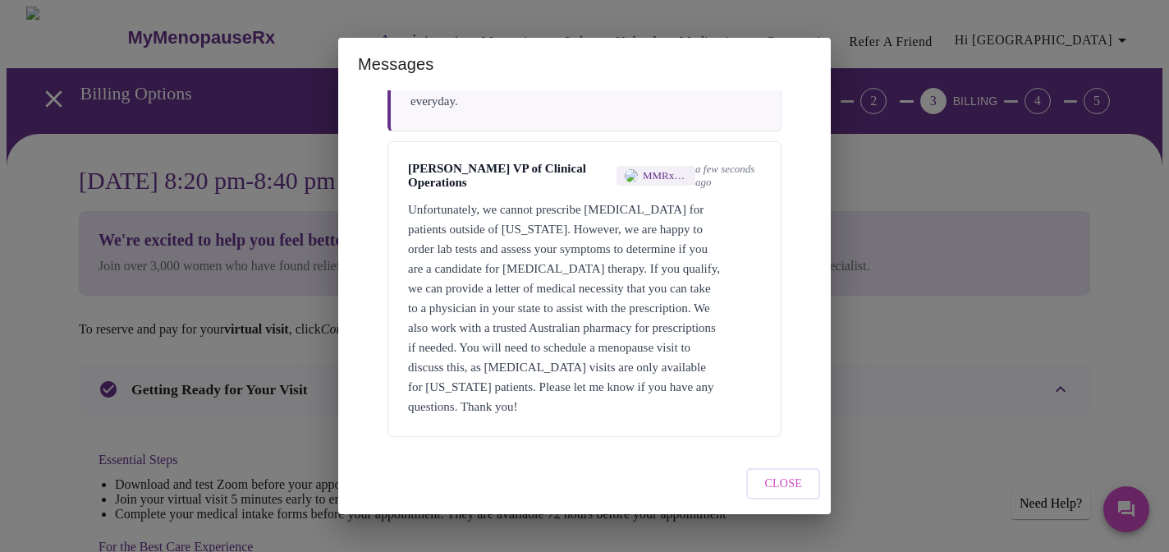
scroll to position [1756, 0]
click at [796, 480] on span "Close" at bounding box center [783, 484] width 38 height 21
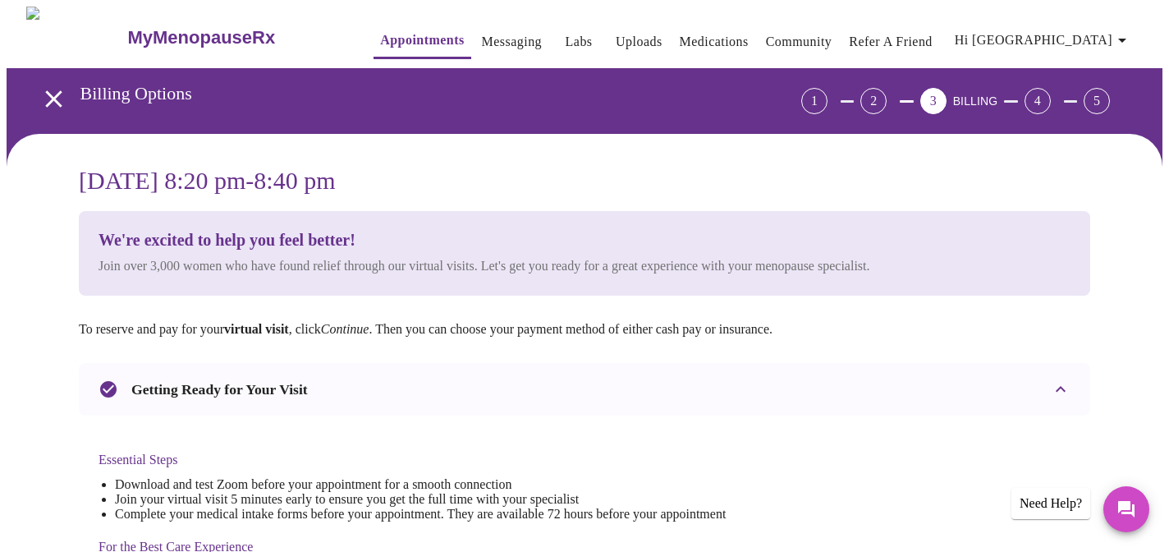
click at [454, 16] on span "Appointments Messaging Labs Uploads Medications Community Refer a Friend Hi Alb…" at bounding box center [742, 38] width 802 height 44
click at [482, 32] on link "Messaging" at bounding box center [512, 41] width 60 height 23
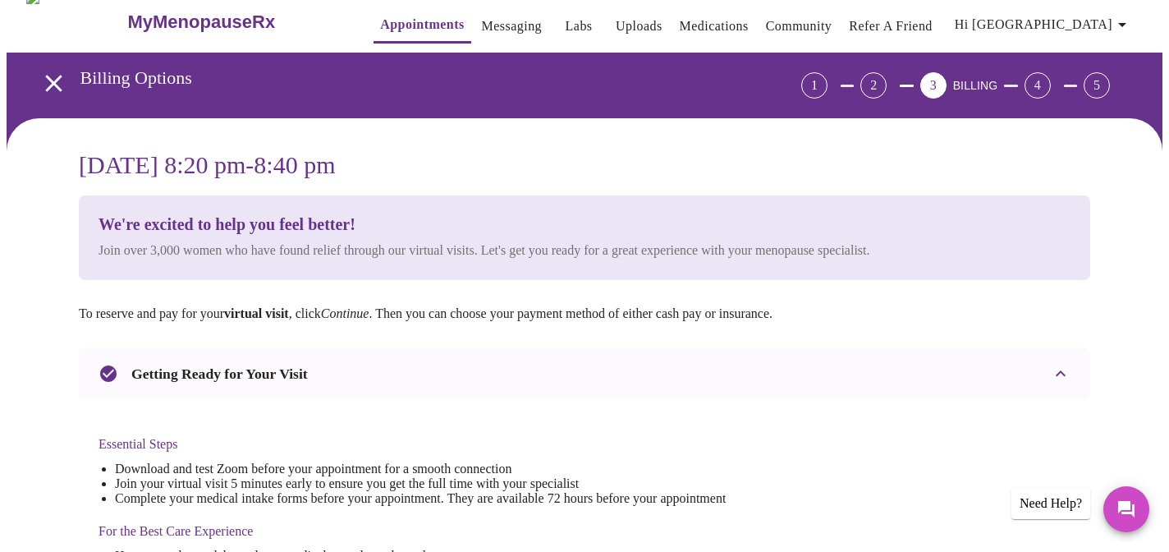
scroll to position [0, 0]
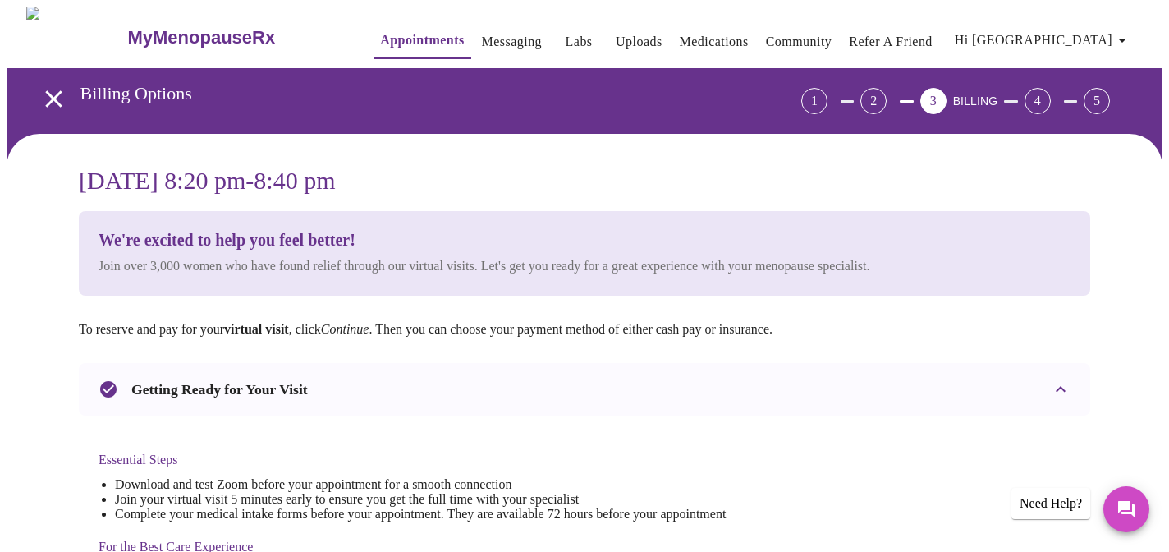
click at [52, 90] on icon "open drawer" at bounding box center [53, 98] width 16 height 16
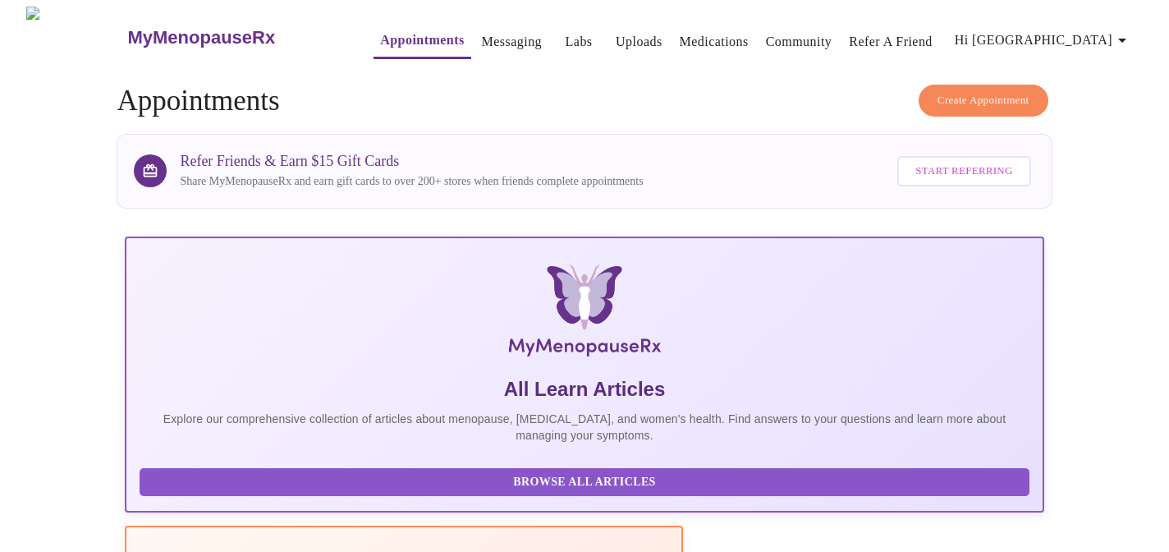
click at [482, 30] on link "Messaging" at bounding box center [512, 41] width 60 height 23
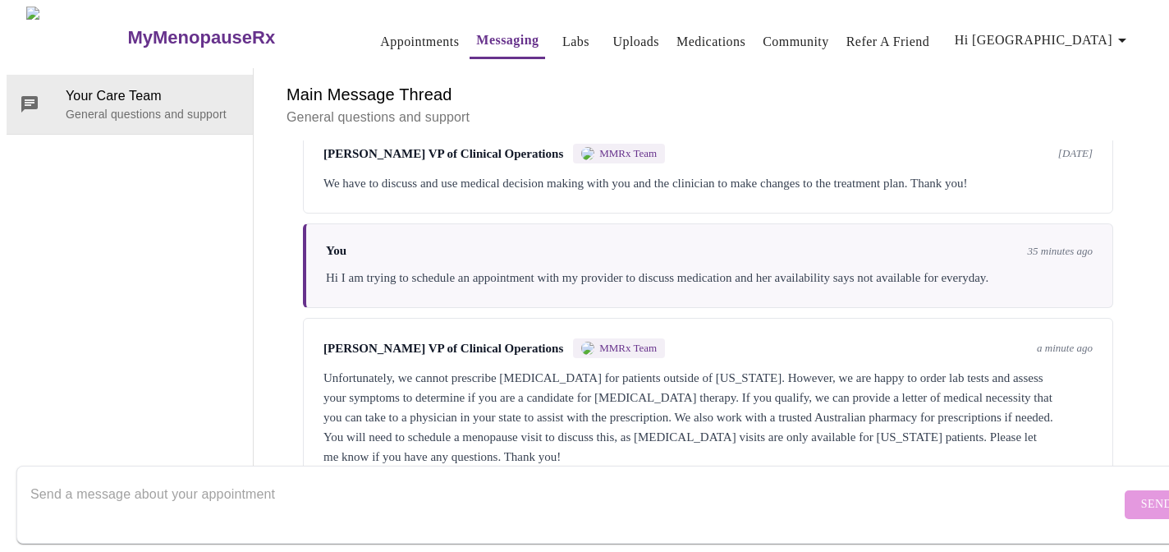
scroll to position [1141, 0]
click at [335, 486] on textarea "Send a message about your appointment" at bounding box center [575, 504] width 1090 height 53
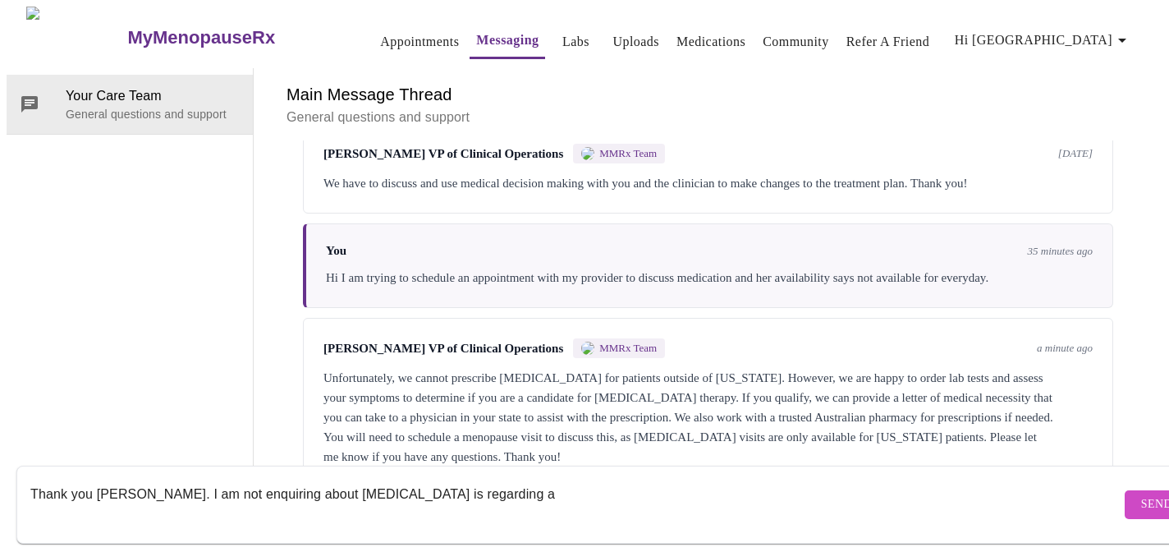
paste textarea "Progesterone 100mg CAP"
type textarea "Thank you Michelle. I am not enquiring about testosterone is regarding a Proges…"
click at [1141, 494] on span "Send" at bounding box center [1156, 504] width 31 height 21
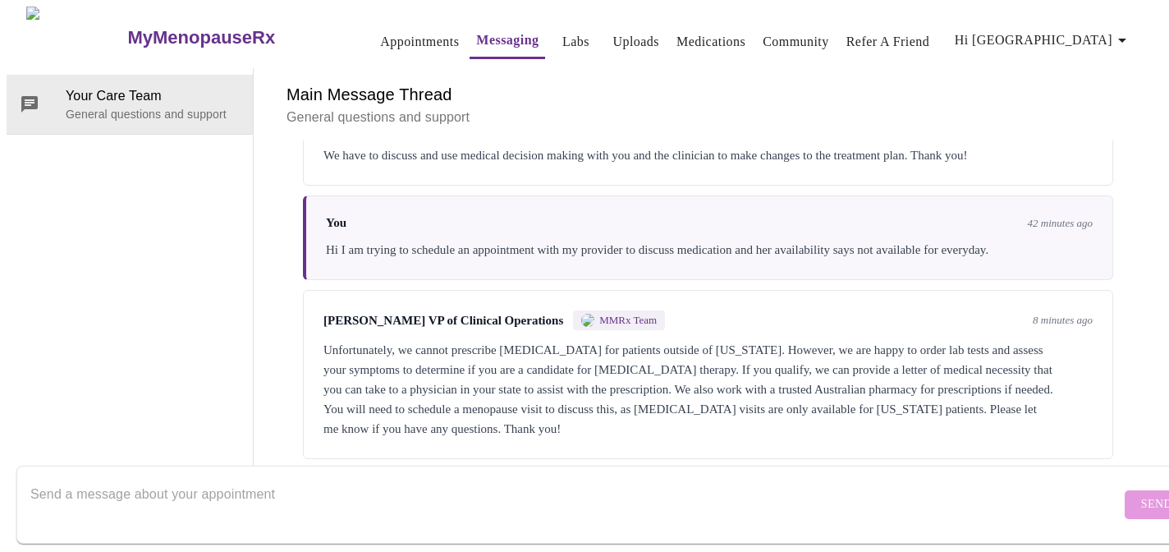
scroll to position [1241, 0]
